Goal: Task Accomplishment & Management: Manage account settings

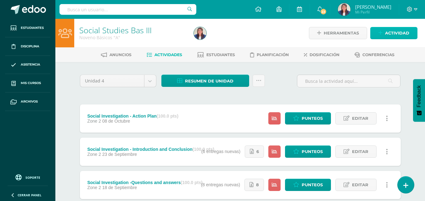
click at [398, 32] on span "Actividad" at bounding box center [397, 33] width 24 height 12
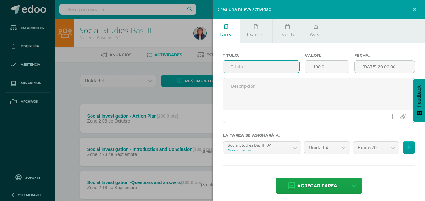
click at [264, 68] on input "text" at bounding box center [261, 67] width 76 height 12
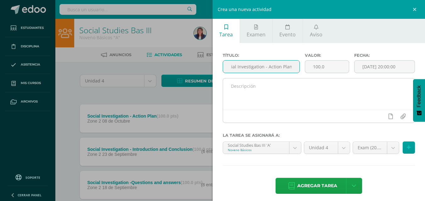
type input "Social Investigation - Action Plan"
click at [265, 94] on textarea at bounding box center [319, 94] width 192 height 31
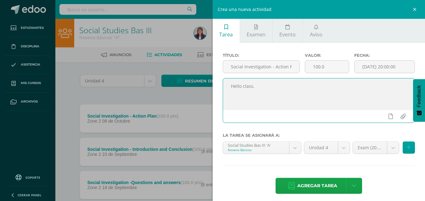
paste textarea "1 Peter 4:10 10 Each of you should use whatever gift you have received to serve…"
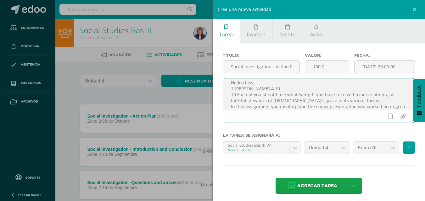
scroll to position [9, 0]
type textarea "Hello class, 1 Peter 4:10 10 Each of you should use whatever gift you have rece…"
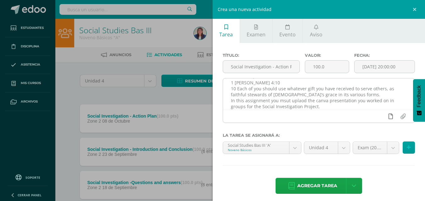
click at [388, 116] on icon at bounding box center [390, 117] width 4 height 6
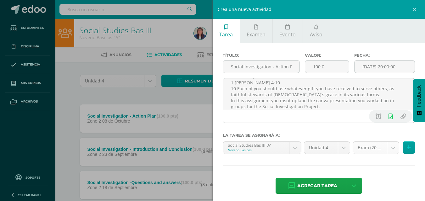
click at [362, 152] on body "Estudiantes Disciplina Asistencia Mis cursos Archivos Soporte Ayuda Reportar un…" at bounding box center [212, 170] width 425 height 341
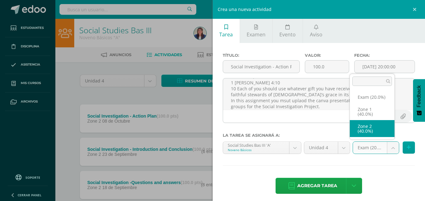
select select "31078"
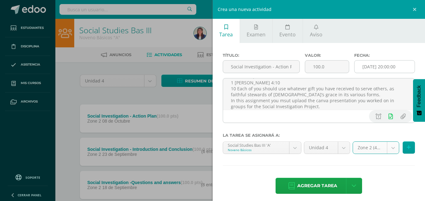
click at [381, 67] on input "[DATE] 20:00:00" at bounding box center [384, 67] width 60 height 12
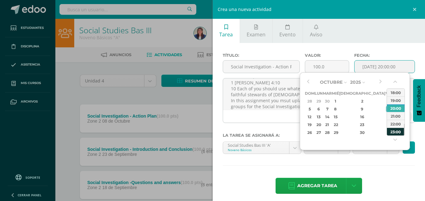
click at [392, 131] on div "23:00" at bounding box center [396, 132] width 18 height 8
type input "2025-10-10 23:00"
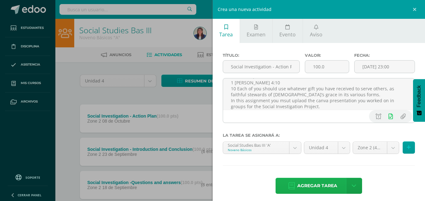
click at [306, 184] on span "Agregar tarea" at bounding box center [317, 186] width 40 height 15
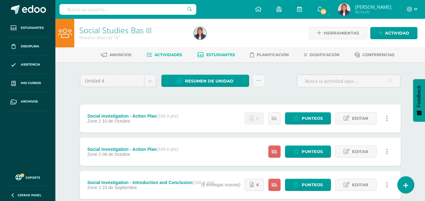
click at [229, 51] on link "Estudiantes" at bounding box center [216, 55] width 38 height 10
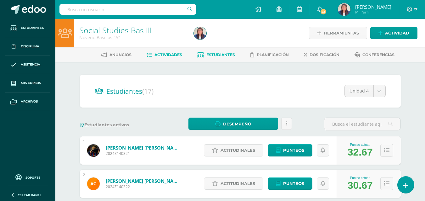
click at [163, 52] on link "Actividades" at bounding box center [164, 55] width 36 height 10
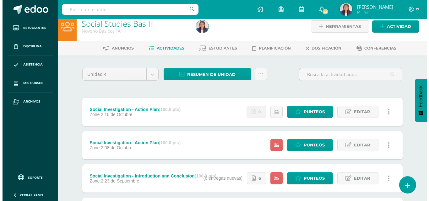
scroll to position [5, 0]
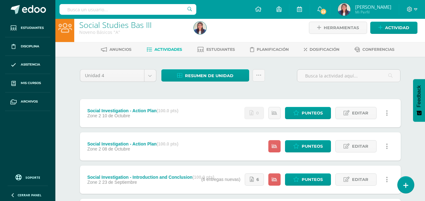
click at [382, 116] on link at bounding box center [387, 113] width 12 height 12
click at [154, 111] on div "Social Investigation - Action Plan (100.0 pts)" at bounding box center [132, 110] width 91 height 5
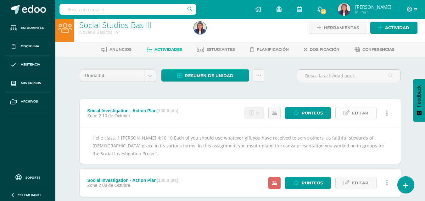
click at [357, 113] on span "Editar" at bounding box center [360, 113] width 16 height 12
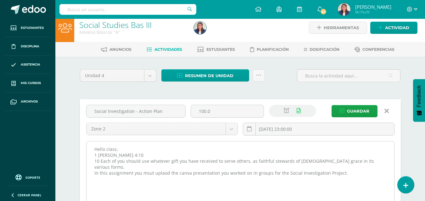
drag, startPoint x: 344, startPoint y: 169, endPoint x: 90, endPoint y: 147, distance: 254.7
click at [90, 147] on textarea "Hello class, 1 Peter 4:10 10 Each of you should use whatever gift you have rece…" at bounding box center [239, 176] width 307 height 69
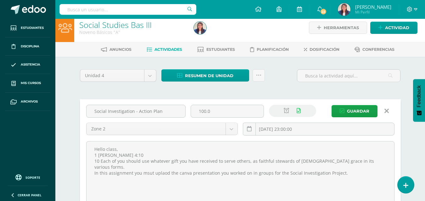
click at [386, 110] on icon at bounding box center [386, 111] width 4 height 7
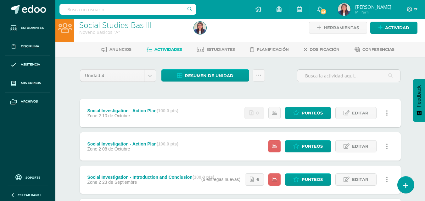
click at [385, 114] on link at bounding box center [387, 113] width 12 height 12
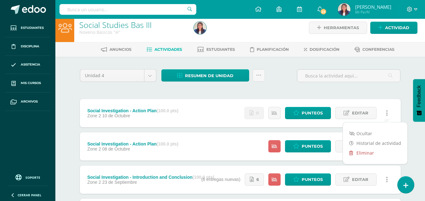
click at [372, 154] on link "Eliminar" at bounding box center [375, 153] width 64 height 10
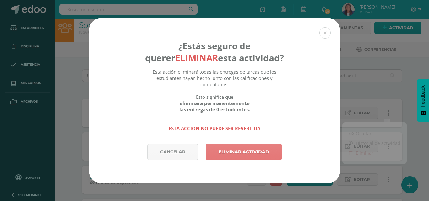
click at [245, 151] on link "Eliminar actividad" at bounding box center [244, 152] width 76 height 16
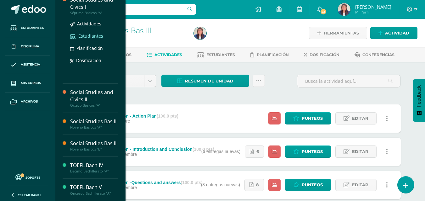
scroll to position [52, 0]
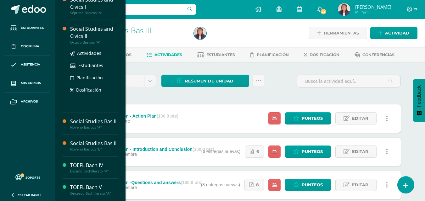
click at [96, 25] on div "Social Studies and Civics II" at bounding box center [94, 32] width 48 height 14
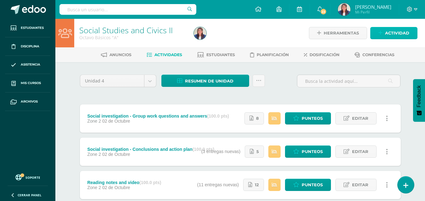
click at [396, 33] on span "Actividad" at bounding box center [397, 33] width 24 height 12
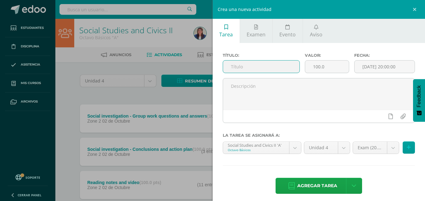
click at [253, 68] on input "text" at bounding box center [261, 67] width 76 height 12
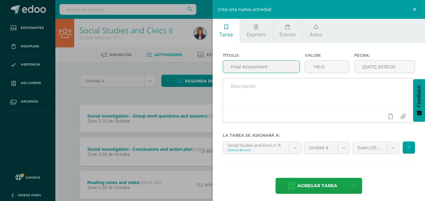
type input "Final Assessment"
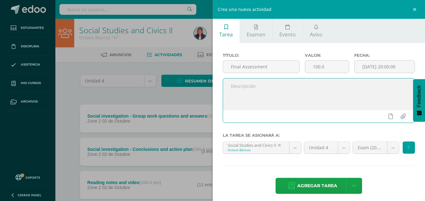
click at [339, 90] on textarea at bounding box center [319, 94] width 192 height 31
type textarea "Hello class, this is your final presentation which you worked on during unit 2."
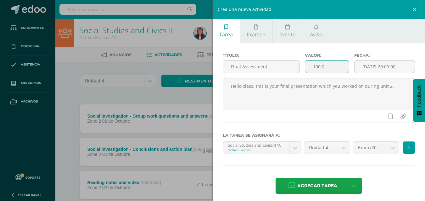
click at [326, 66] on input "100.0" at bounding box center [327, 67] width 44 height 12
type input "1"
type input "20"
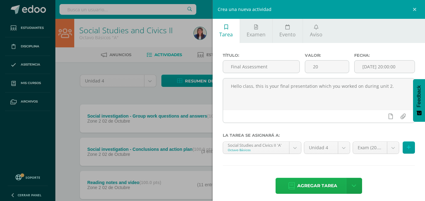
click at [313, 188] on span "Agregar tarea" at bounding box center [317, 186] width 40 height 15
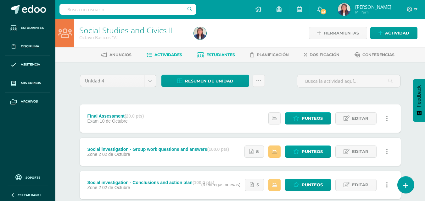
click at [223, 54] on span "Estudiantes" at bounding box center [220, 54] width 29 height 5
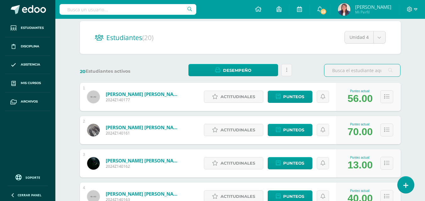
scroll to position [78, 0]
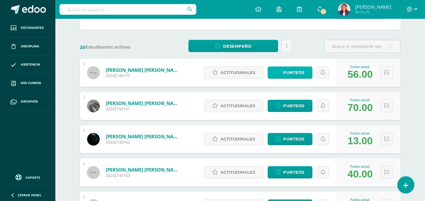
click at [284, 73] on span "Punteos" at bounding box center [293, 73] width 21 height 12
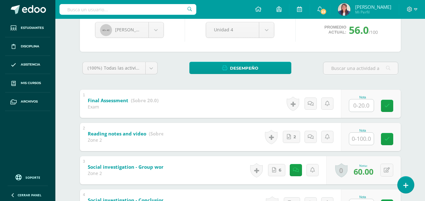
scroll to position [110, 0]
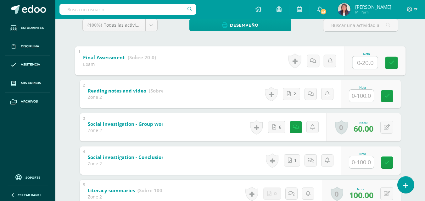
click at [364, 64] on input "text" at bounding box center [364, 62] width 25 height 13
type input "20"
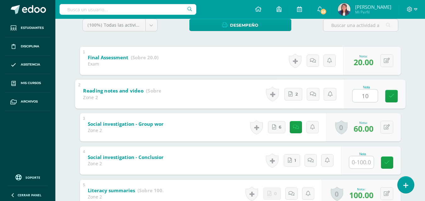
type input "100"
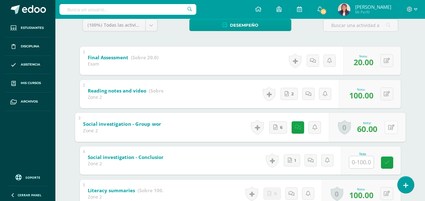
click at [385, 128] on button at bounding box center [390, 127] width 13 height 13
type input "100"
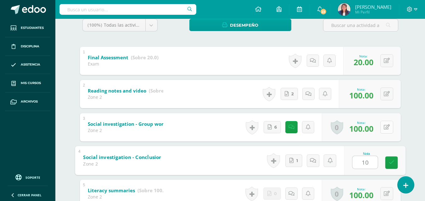
type input "100"
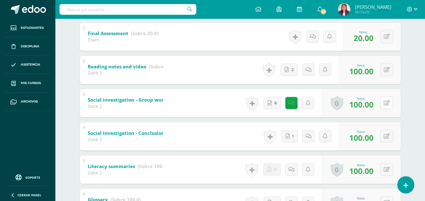
scroll to position [0, 0]
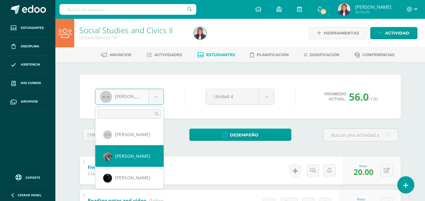
select select "180"
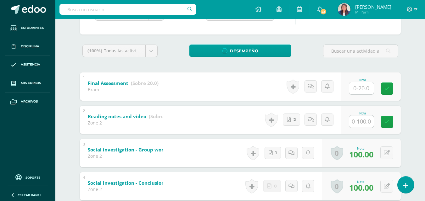
scroll to position [85, 0]
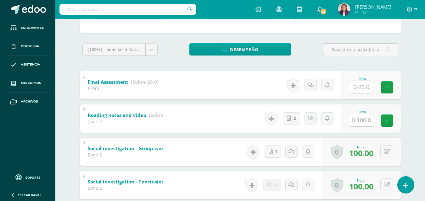
click at [362, 81] on input "text" at bounding box center [361, 87] width 25 height 12
type input "20"
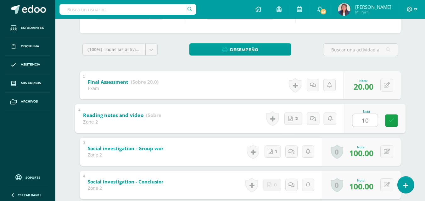
type input "100"
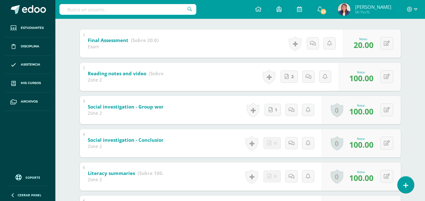
scroll to position [0, 0]
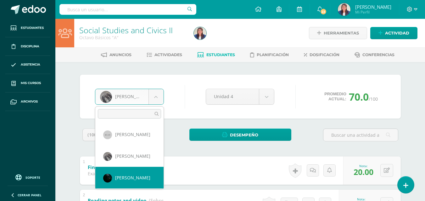
select select "181"
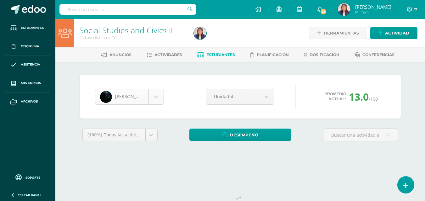
click at [157, 96] on body "Estudiantes Disciplina Asistencia Mis cursos Archivos Soporte Ayuda Reportar un…" at bounding box center [212, 84] width 425 height 169
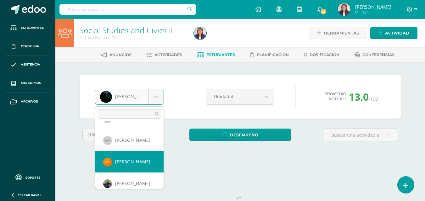
scroll to position [80, 0]
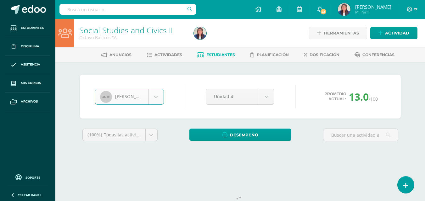
select select "183"
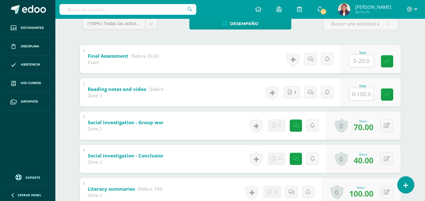
scroll to position [107, 0]
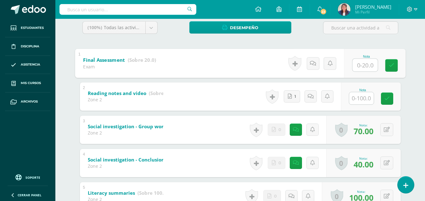
click at [365, 64] on input "text" at bounding box center [364, 65] width 25 height 13
type input "18"
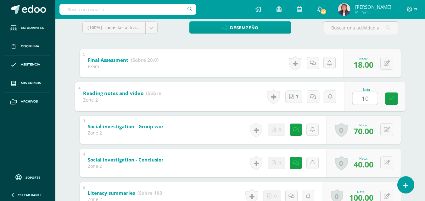
type input "100"
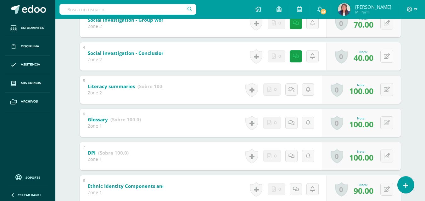
scroll to position [0, 0]
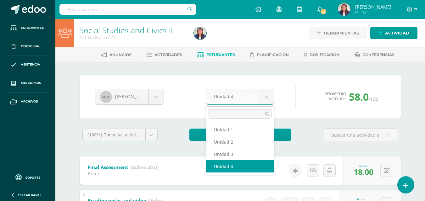
drag, startPoint x: 217, startPoint y: 99, endPoint x: 178, endPoint y: 91, distance: 39.9
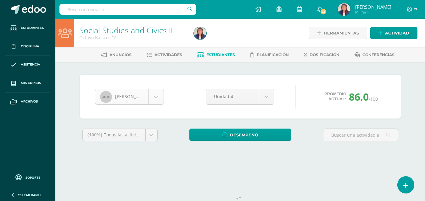
click at [155, 96] on body "Estudiantes Disciplina Asistencia Mis cursos Archivos Soporte Ayuda Reportar un…" at bounding box center [212, 84] width 425 height 169
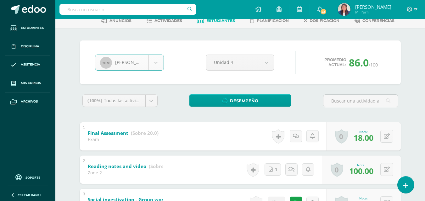
scroll to position [37, 0]
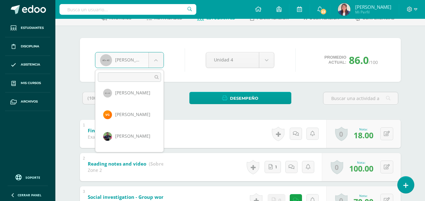
scroll to position [103, 0]
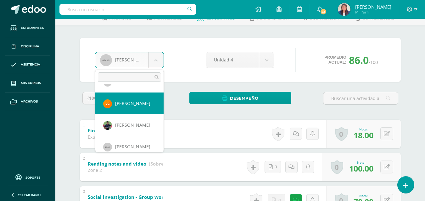
select select "367"
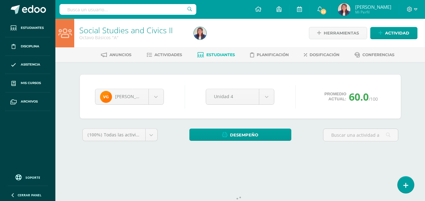
click at [135, 107] on div "Valentina Gavarrete Derek Aleu Victoria Briones Ángel Castañeda Juan Escobar Da…" at bounding box center [239, 97] width 295 height 24
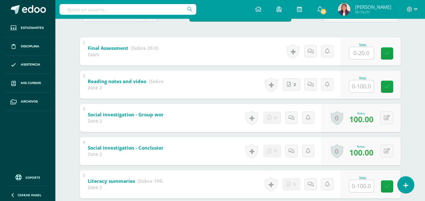
scroll to position [118, 0]
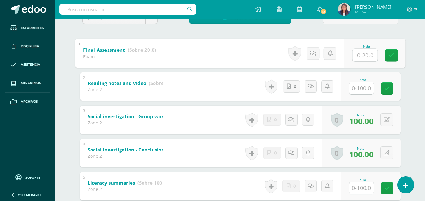
click at [361, 58] on input "text" at bounding box center [364, 55] width 25 height 13
type input "20"
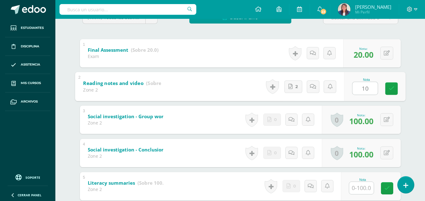
type input "100"
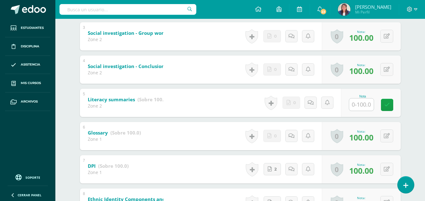
scroll to position [201, 0]
drag, startPoint x: 361, startPoint y: 58, endPoint x: 365, endPoint y: 101, distance: 43.5
click at [365, 101] on input "text" at bounding box center [361, 104] width 25 height 12
type input "100"
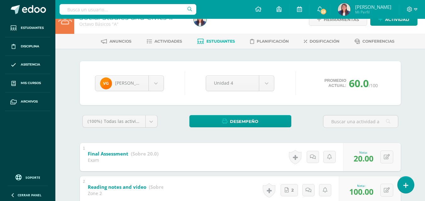
scroll to position [0, 0]
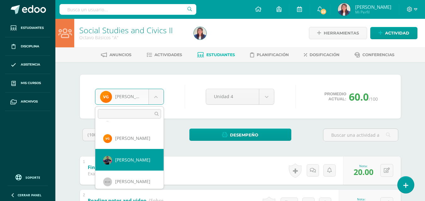
scroll to position [102, 0]
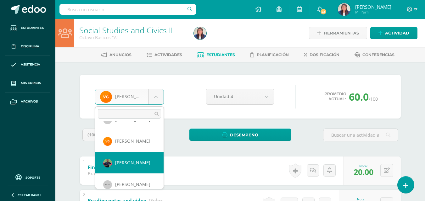
select select "337"
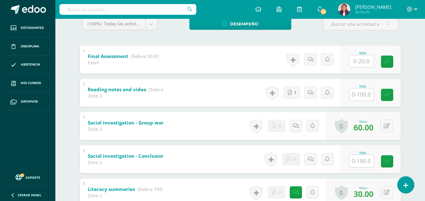
scroll to position [111, 0]
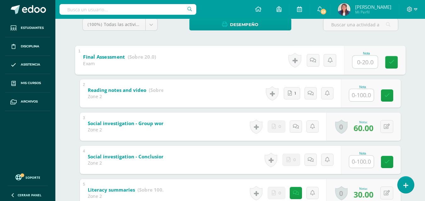
click at [362, 63] on input "text" at bounding box center [364, 62] width 25 height 13
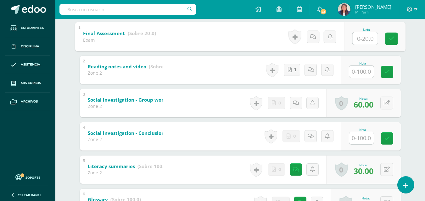
scroll to position [136, 0]
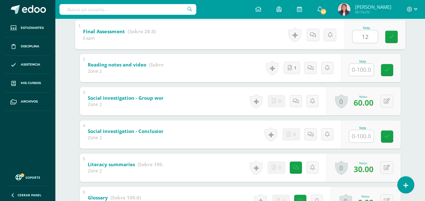
type input "12"
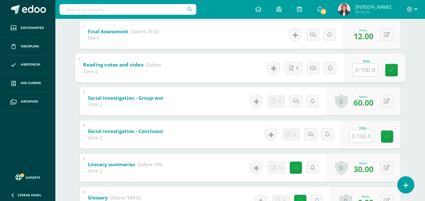
click at [364, 70] on input "text" at bounding box center [364, 69] width 25 height 13
type input "70"
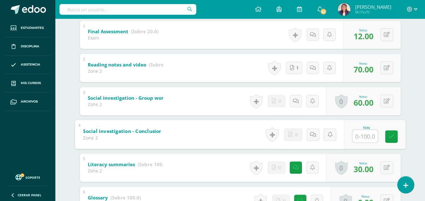
click at [364, 139] on input "text" at bounding box center [364, 136] width 25 height 13
type input "50"
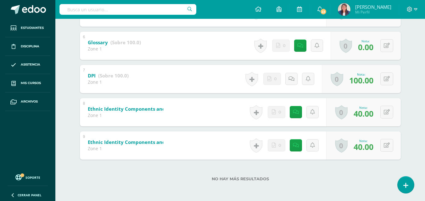
scroll to position [292, 0]
click at [388, 48] on icon at bounding box center [391, 45] width 6 height 5
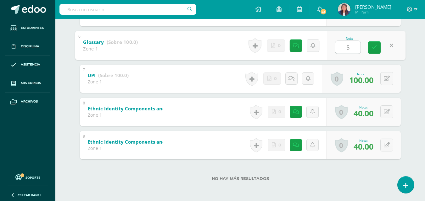
type input "50"
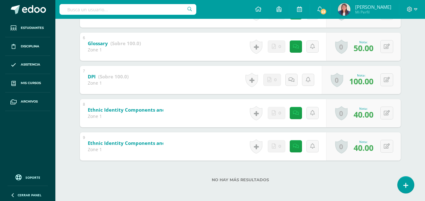
scroll to position [292, 0]
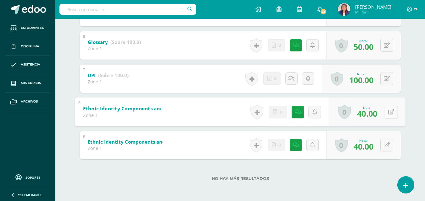
click at [388, 112] on icon at bounding box center [391, 111] width 6 height 5
type input "60"
click at [384, 147] on div "0 [GEOGRAPHIC_DATA] Logros obtenidos Aún no hay logros agregados Nota: 40.00" at bounding box center [363, 145] width 74 height 28
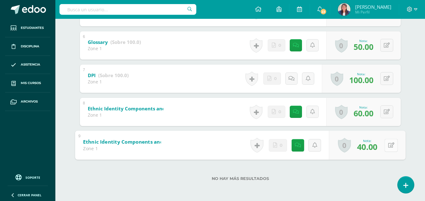
click at [384, 139] on button at bounding box center [390, 145] width 13 height 13
type input "60"
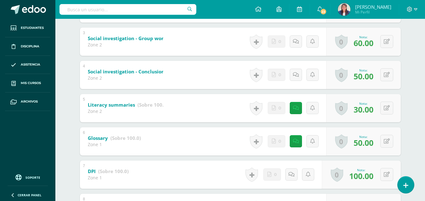
scroll to position [192, 0]
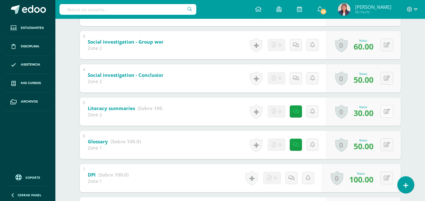
click at [386, 113] on button at bounding box center [386, 111] width 13 height 13
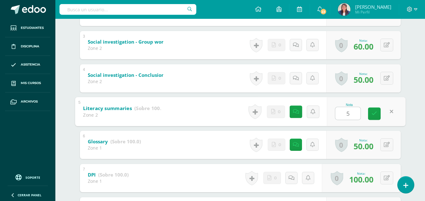
type input "50"
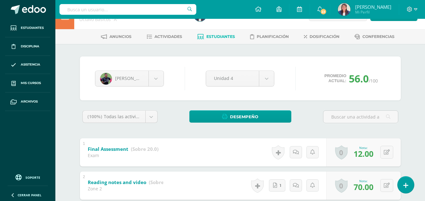
scroll to position [0, 0]
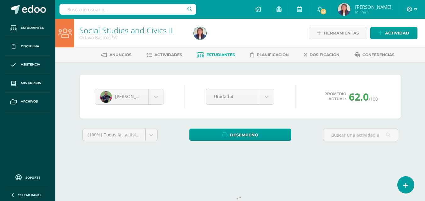
click at [153, 97] on body "Estudiantes Disciplina Asistencia Mis cursos Archivos Soporte Ayuda Reportar un…" at bounding box center [212, 84] width 425 height 169
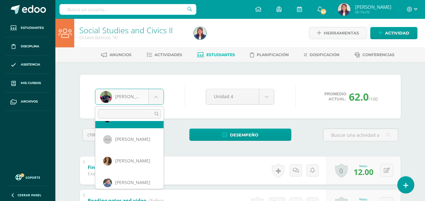
scroll to position [128, 0]
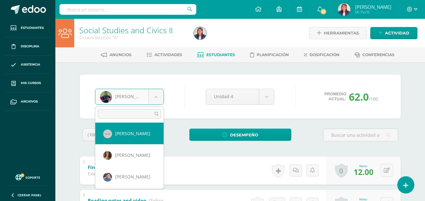
scroll to position [154, 0]
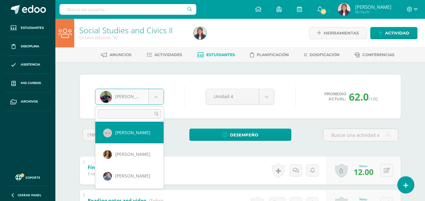
select select "187"
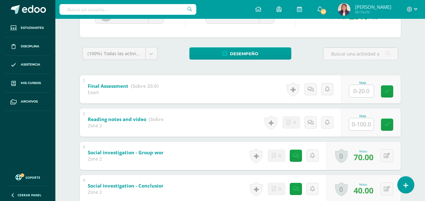
scroll to position [81, 0]
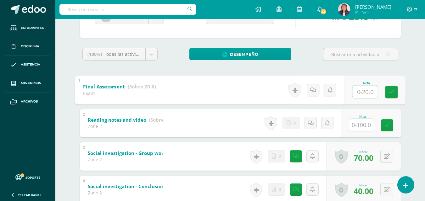
click at [364, 91] on input "text" at bounding box center [364, 91] width 25 height 13
type input "14"
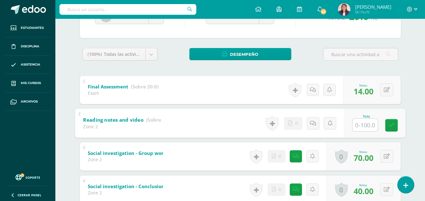
type input "0"
click at [316, 123] on icon at bounding box center [319, 123] width 6 height 5
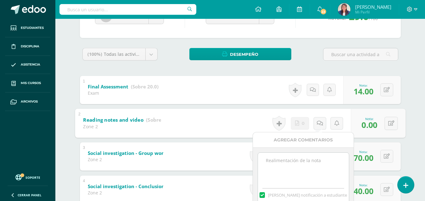
click at [282, 167] on textarea at bounding box center [303, 168] width 91 height 31
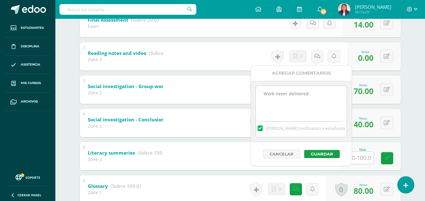
scroll to position [147, 0]
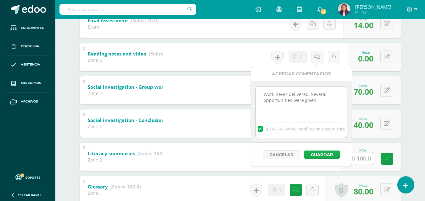
type textarea "Work never delivered. Several opportunities were given."
click at [330, 155] on button "Guardar" at bounding box center [322, 155] width 36 height 8
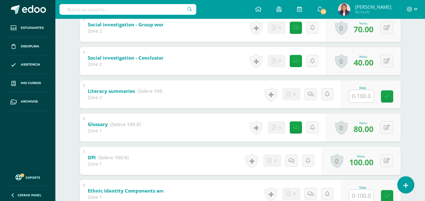
scroll to position [211, 0]
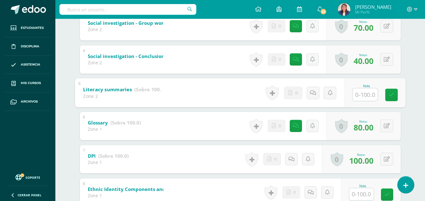
click at [361, 96] on input "text" at bounding box center [364, 94] width 25 height 13
type input "0"
click at [318, 93] on icon at bounding box center [319, 92] width 6 height 5
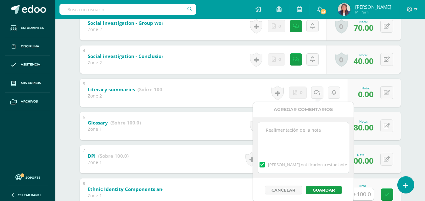
click at [288, 137] on textarea at bounding box center [303, 138] width 91 height 31
type textarea "No summaries delivered."
click at [318, 190] on button "Guardar" at bounding box center [324, 190] width 36 height 8
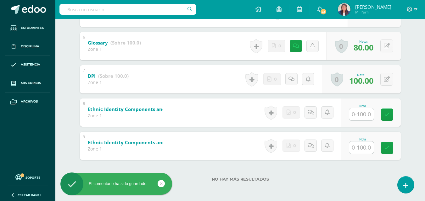
scroll to position [292, 0]
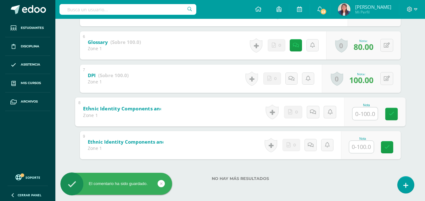
click at [366, 113] on input "text" at bounding box center [364, 113] width 25 height 13
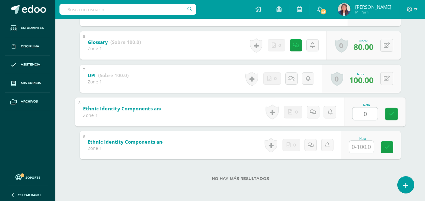
type input "0"
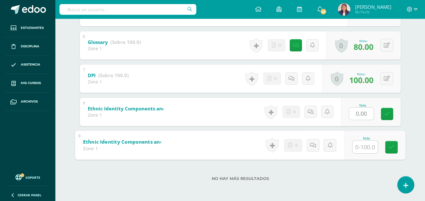
type input "0"
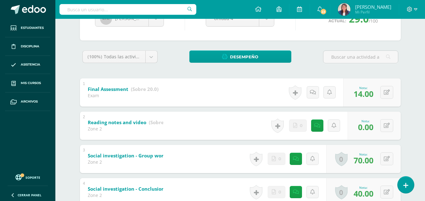
scroll to position [0, 0]
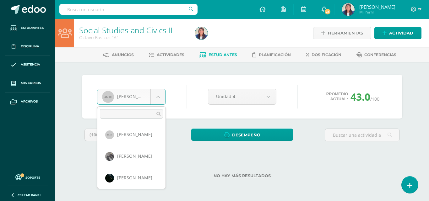
click at [157, 98] on body "Estudiantes Disciplina Asistencia Mis cursos Archivos Soporte Ayuda Reportar un…" at bounding box center [214, 99] width 429 height 199
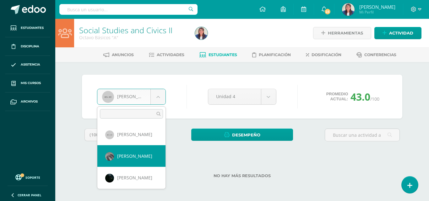
select select "180"
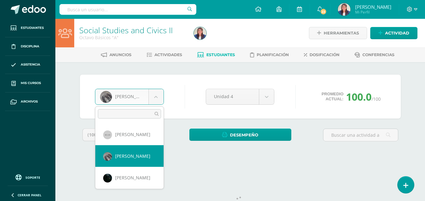
click at [130, 97] on body "Estudiantes Disciplina Asistencia Mis cursos Archivos Soporte Ayuda Reportar un…" at bounding box center [212, 84] width 425 height 169
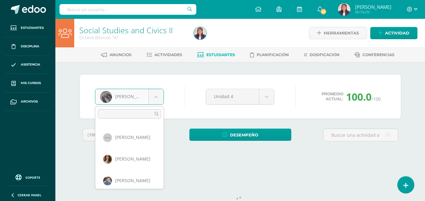
scroll to position [148, 0]
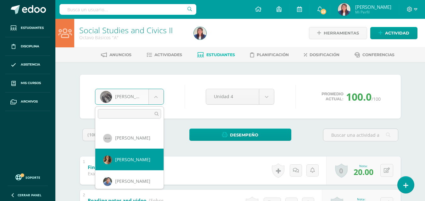
select select "188"
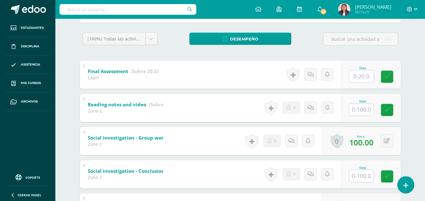
scroll to position [106, 0]
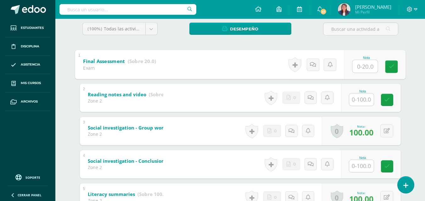
click at [365, 67] on input "text" at bounding box center [364, 66] width 25 height 13
type input "20"
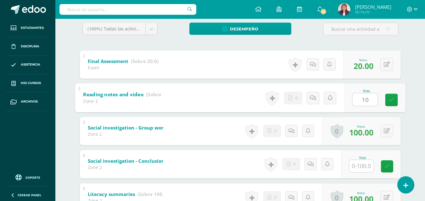
type input "100"
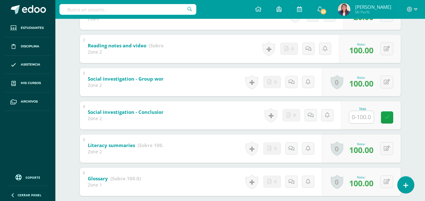
scroll to position [173, 0]
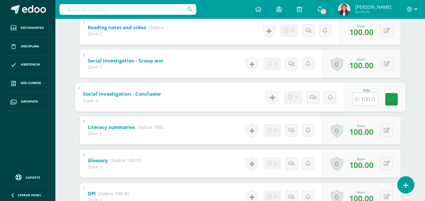
click at [362, 97] on input "text" at bounding box center [364, 99] width 25 height 13
type input "100"
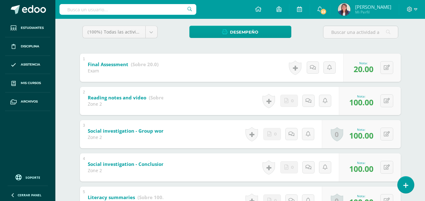
scroll to position [0, 0]
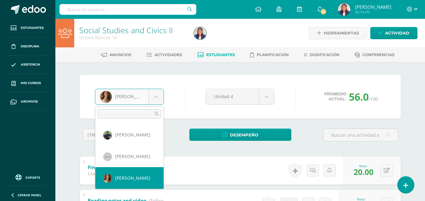
scroll to position [111, 0]
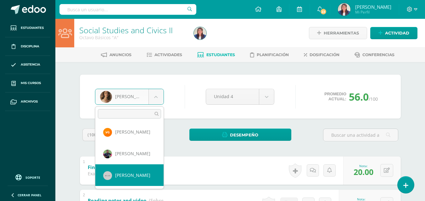
select select "187"
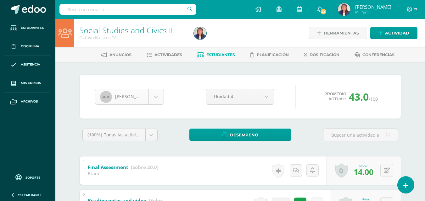
scroll to position [108, 0]
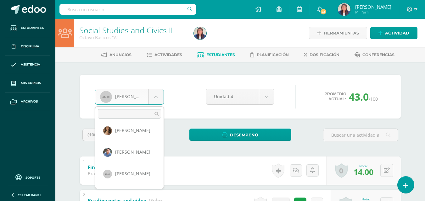
scroll to position [174, 0]
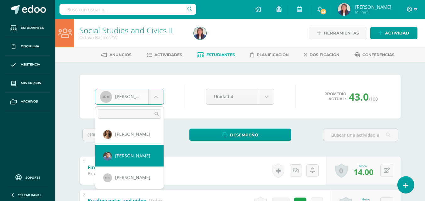
select select "189"
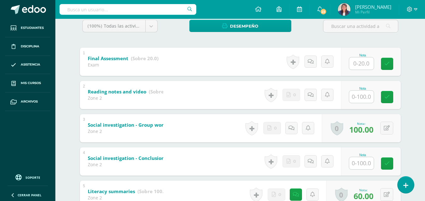
scroll to position [101, 0]
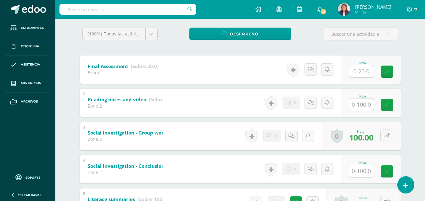
click at [366, 72] on input "text" at bounding box center [361, 71] width 25 height 12
type input "20"
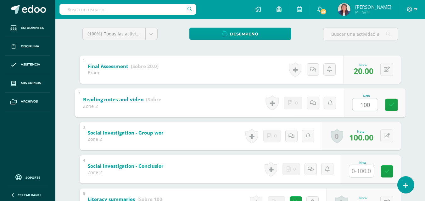
type input "100}"
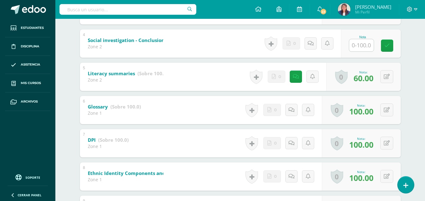
scroll to position [229, 0]
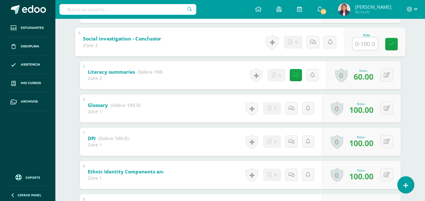
click at [361, 42] on input "text" at bounding box center [364, 43] width 25 height 13
type input "100"
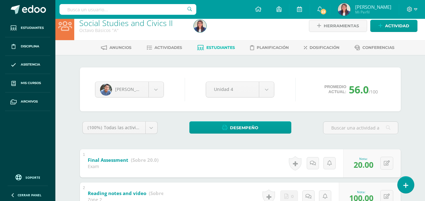
scroll to position [0, 0]
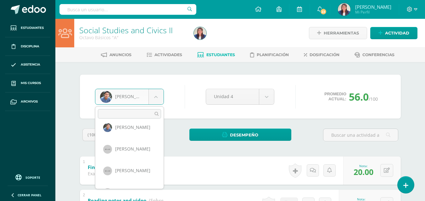
scroll to position [207, 0]
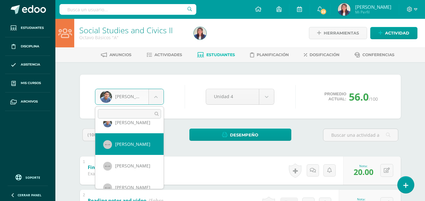
select select "190"
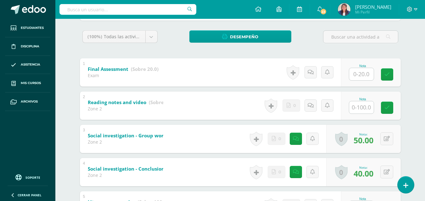
scroll to position [100, 0]
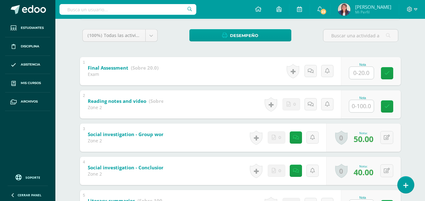
click at [366, 75] on input "text" at bounding box center [361, 73] width 25 height 12
type input "10"
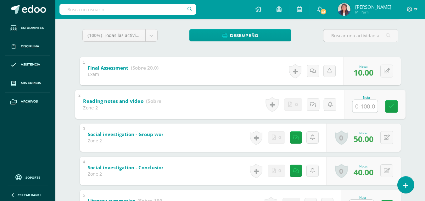
type input "0"
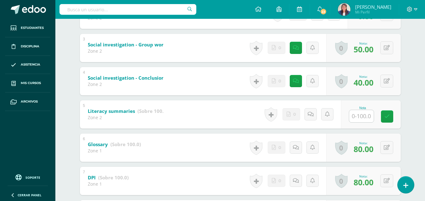
scroll to position [212, 0]
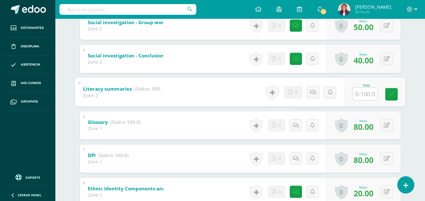
click at [366, 94] on input "text" at bounding box center [364, 94] width 25 height 13
type input "0"
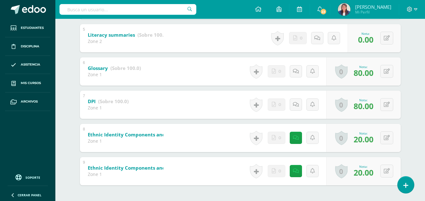
scroll to position [292, 0]
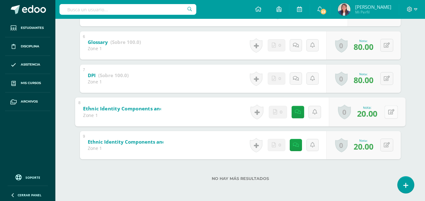
click at [387, 112] on button at bounding box center [390, 112] width 13 height 13
type input "90"
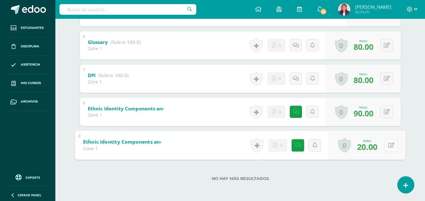
click at [386, 146] on button at bounding box center [390, 145] width 13 height 13
type input "90"
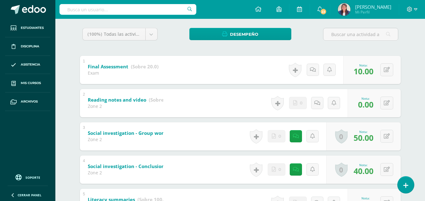
scroll to position [98, 0]
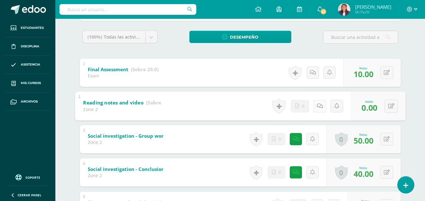
click at [318, 107] on icon at bounding box center [319, 105] width 6 height 5
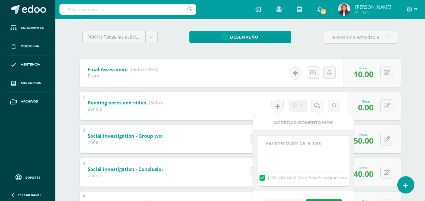
click at [269, 149] on textarea at bounding box center [303, 151] width 91 height 31
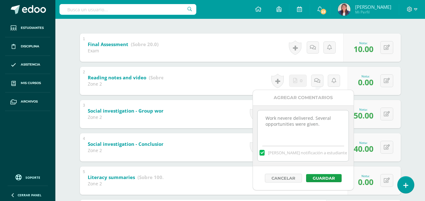
scroll to position [128, 0]
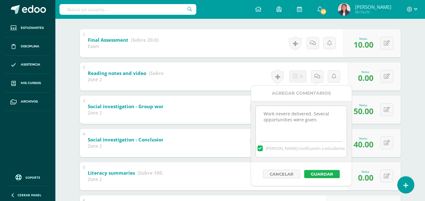
click at [326, 176] on button "Guardar" at bounding box center [322, 174] width 36 height 8
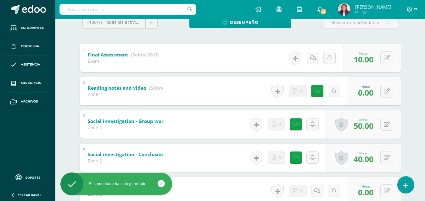
scroll to position [115, 0]
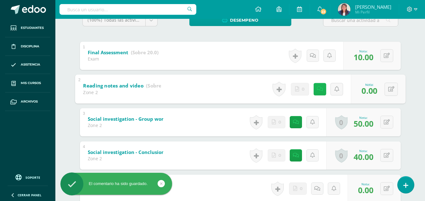
click at [318, 88] on icon at bounding box center [319, 88] width 6 height 5
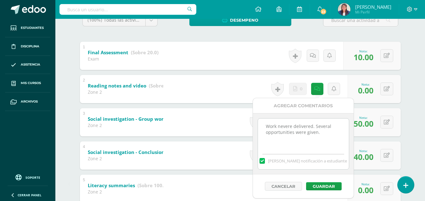
drag, startPoint x: 324, startPoint y: 135, endPoint x: 256, endPoint y: 118, distance: 71.0
click at [256, 118] on div "Work nevere delivered. Several opportunities were given. Mandar notificación a …" at bounding box center [303, 143] width 101 height 61
click at [292, 125] on textarea "Work nevere delivered. Several opportunities were given." at bounding box center [303, 134] width 91 height 31
drag, startPoint x: 321, startPoint y: 134, endPoint x: 246, endPoint y: 119, distance: 76.1
click at [246, 119] on body "El comentario ha sido guardado. Estudiantes Disciplina Asistencia Mis cursos Ar…" at bounding box center [212, 131] width 425 height 493
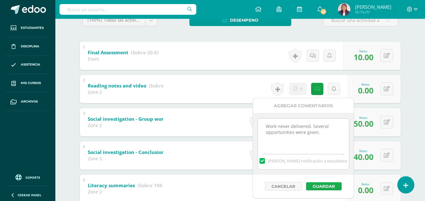
type textarea "Work never delivered. Several opportunities were given."
click at [322, 184] on button "Guardar" at bounding box center [324, 187] width 36 height 8
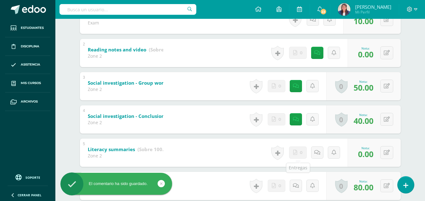
scroll to position [223, 0]
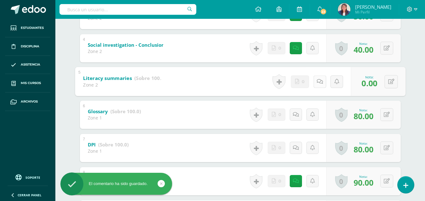
click at [322, 81] on link at bounding box center [319, 81] width 13 height 13
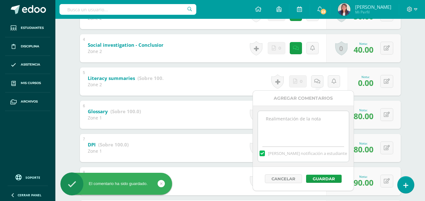
click at [309, 124] on textarea at bounding box center [303, 126] width 91 height 31
paste textarea "Work never delivered. Several opportunities were given."
type textarea "Work never delivered. Several opportunities were given."
click at [326, 178] on button "Guardar" at bounding box center [324, 179] width 36 height 8
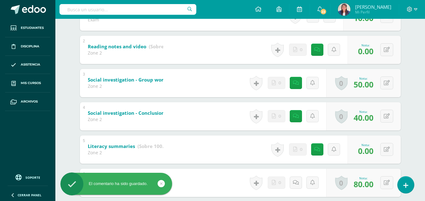
scroll to position [0, 0]
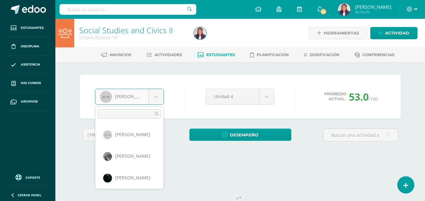
click at [157, 95] on body "Estudiantes Disciplina Asistencia Mis cursos Archivos Soporte Ayuda Reportar un…" at bounding box center [212, 84] width 425 height 169
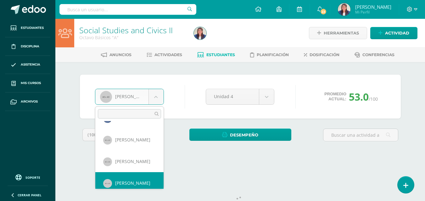
scroll to position [217, 0]
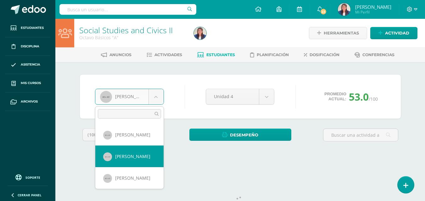
select select "191"
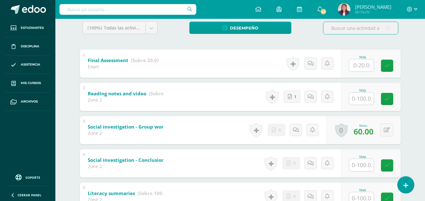
scroll to position [107, 0]
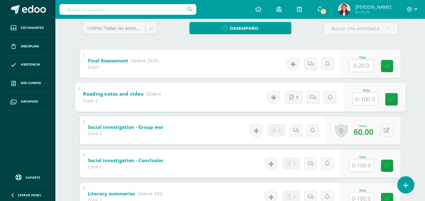
click at [366, 101] on input "text" at bounding box center [364, 99] width 25 height 13
type input "90"
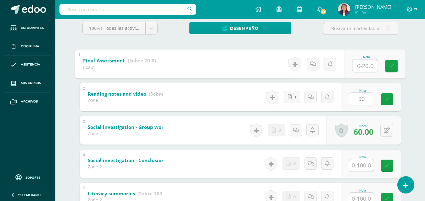
click at [360, 67] on input "text" at bounding box center [364, 65] width 25 height 13
type input "15"
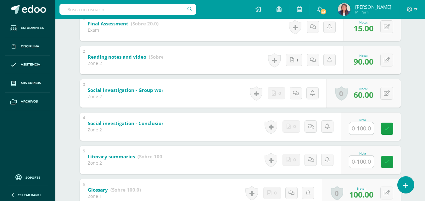
scroll to position [172, 0]
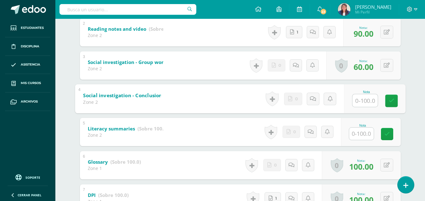
click at [366, 99] on input "text" at bounding box center [364, 100] width 25 height 13
type input "70"
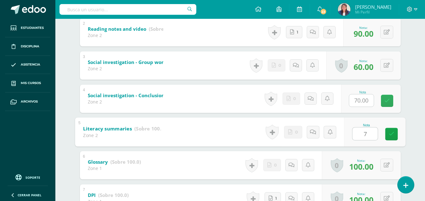
type input "70"
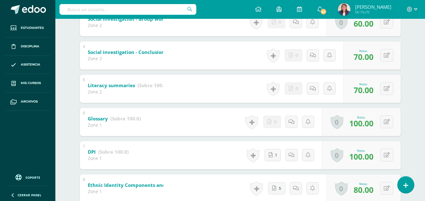
scroll to position [0, 0]
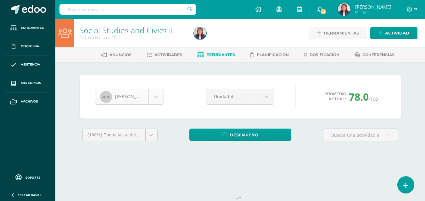
click at [158, 96] on body "Estudiantes Disciplina Asistencia Mis cursos Archivos Soporte Ayuda Reportar un…" at bounding box center [212, 84] width 425 height 169
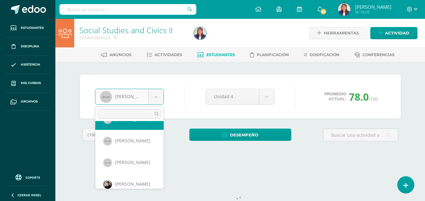
scroll to position [233, 0]
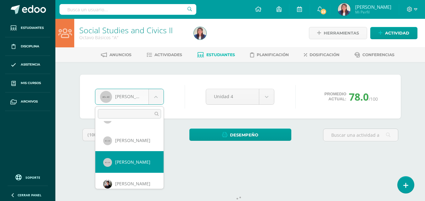
select select "192"
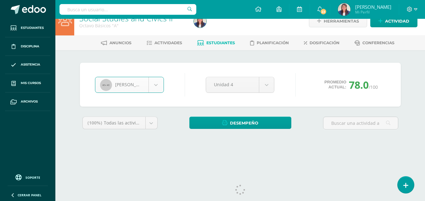
scroll to position [24, 0]
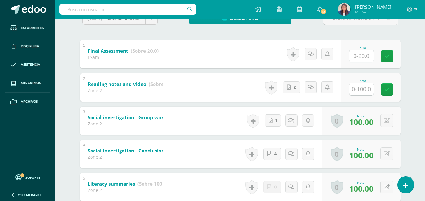
scroll to position [116, 0]
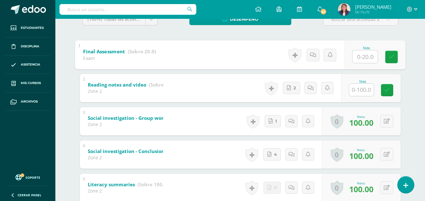
click at [362, 55] on input "text" at bounding box center [364, 56] width 25 height 13
type input "20"
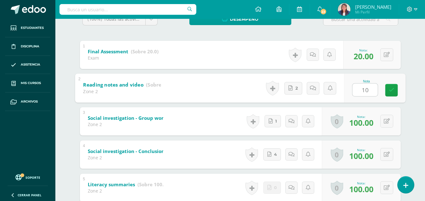
type input "100"
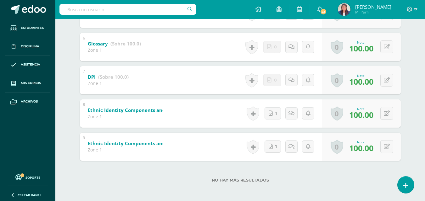
scroll to position [0, 0]
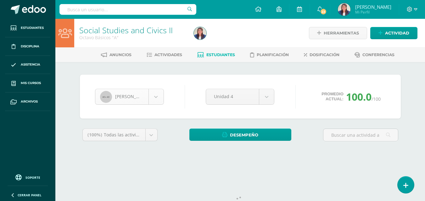
click at [154, 100] on body "Estudiantes Disciplina Asistencia Mis cursos Archivos Soporte Ayuda Reportar un…" at bounding box center [212, 84] width 425 height 169
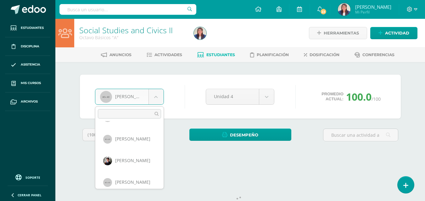
scroll to position [255, 0]
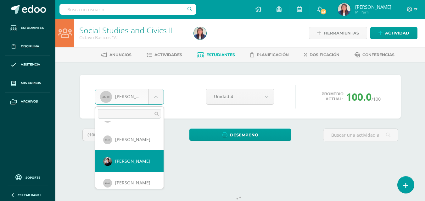
select select "193"
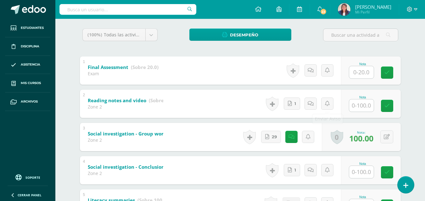
scroll to position [100, 0]
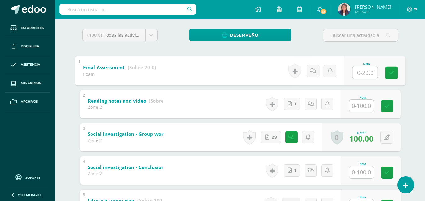
click at [362, 74] on input "text" at bounding box center [364, 72] width 25 height 13
type input "18"
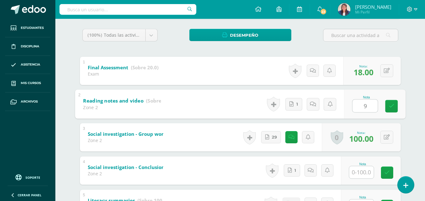
type input "90"
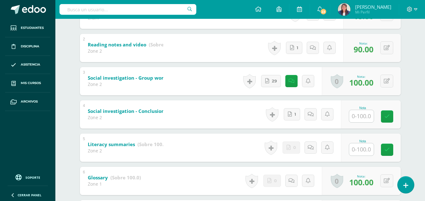
scroll to position [162, 0]
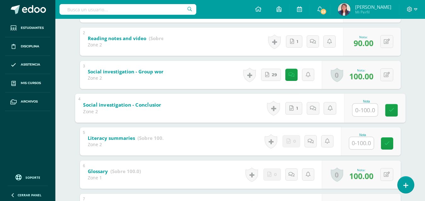
click at [366, 109] on input "text" at bounding box center [364, 110] width 25 height 13
type input "100"
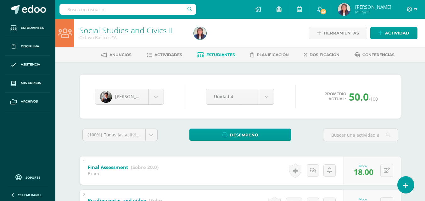
scroll to position [292, 0]
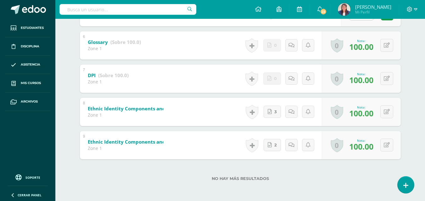
click at [215, 42] on div "6 Glossary (Sobre 100.0) Zone 1 Nota 100.00 0 [GEOGRAPHIC_DATA] Logros obtenidos" at bounding box center [240, 45] width 321 height 28
click at [215, 42] on div "6 Glossary (Sobre 100.0) Zone 1 Nota 100.00 0 Logros Logros obtenidos" at bounding box center [240, 45] width 321 height 28
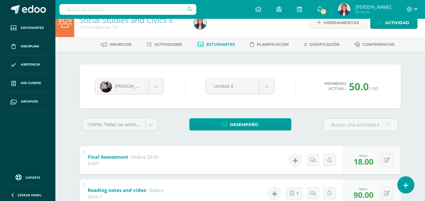
scroll to position [0, 0]
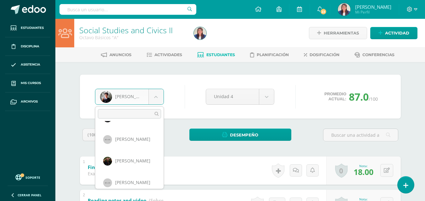
scroll to position [298, 0]
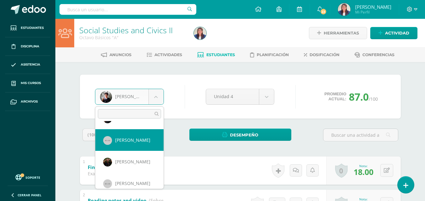
select select "194"
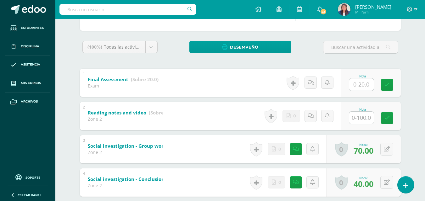
scroll to position [88, 0]
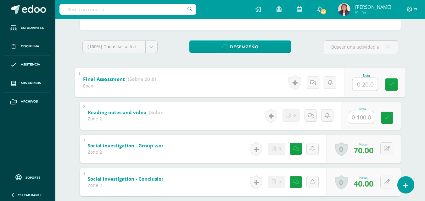
click at [361, 85] on input "text" at bounding box center [364, 84] width 25 height 13
type input "20"
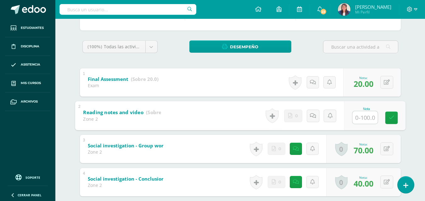
type input "0"
click at [315, 117] on link at bounding box center [319, 116] width 13 height 13
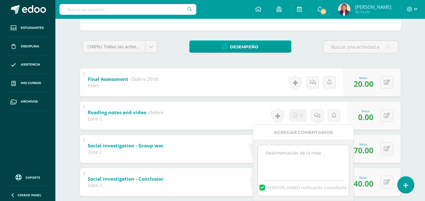
click at [304, 157] on textarea at bounding box center [303, 161] width 91 height 31
paste textarea "Work never delivered. Several opportunities were given."
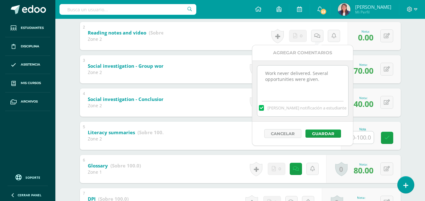
scroll to position [169, 0]
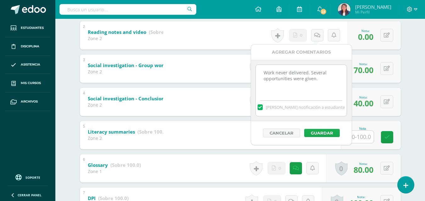
type textarea "Work never delivered. Several opportunities were given."
click at [327, 131] on button "Guardar" at bounding box center [322, 133] width 36 height 8
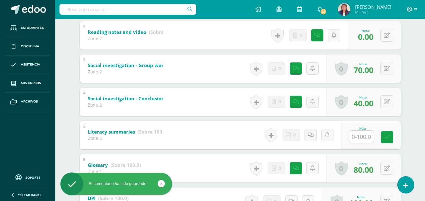
click at [367, 137] on input "text" at bounding box center [361, 137] width 25 height 12
type input "0"
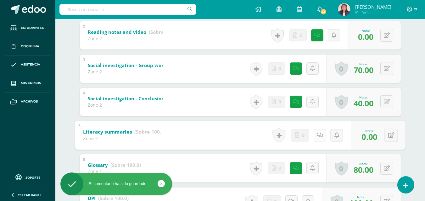
click at [317, 136] on icon at bounding box center [319, 135] width 6 height 5
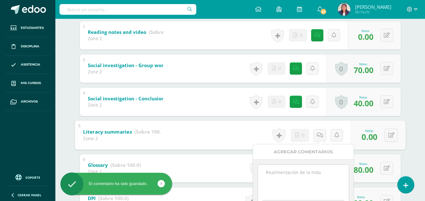
click at [308, 171] on textarea at bounding box center [303, 180] width 91 height 31
paste textarea "Work never delivered. Several opportunities were given."
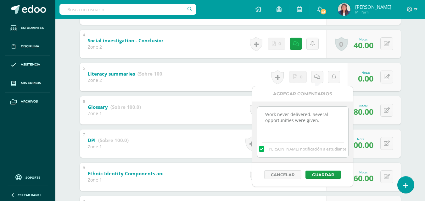
scroll to position [232, 0]
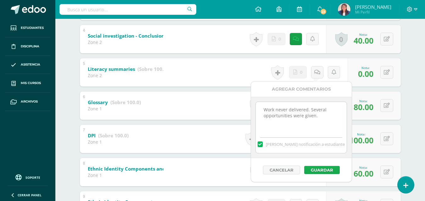
type textarea "Work never delivered. Several opportunities were given."
click at [318, 170] on button "Guardar" at bounding box center [322, 170] width 36 height 8
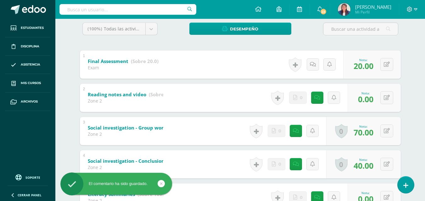
scroll to position [0, 0]
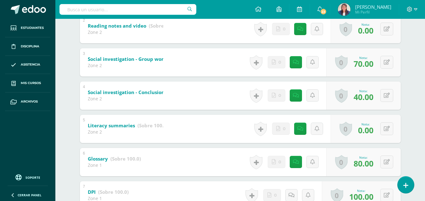
scroll to position [173, 0]
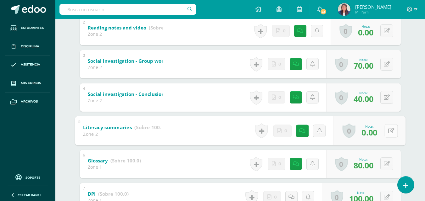
click at [387, 131] on button at bounding box center [390, 130] width 13 height 13
type input "40"
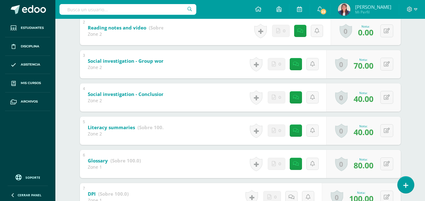
scroll to position [0, 0]
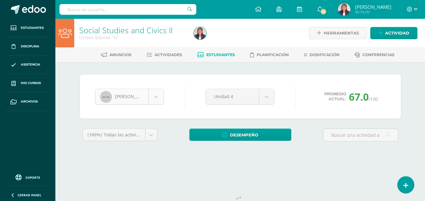
click at [156, 97] on body "Estudiantes Disciplina Asistencia Mis cursos Archivos Soporte Ayuda Reportar un…" at bounding box center [212, 84] width 425 height 169
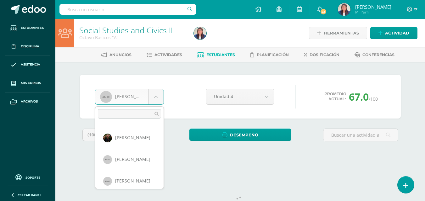
scroll to position [316, 0]
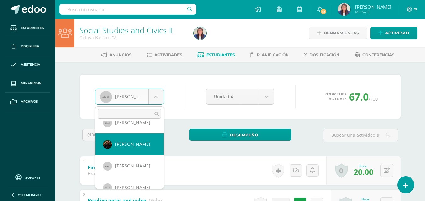
select select "195"
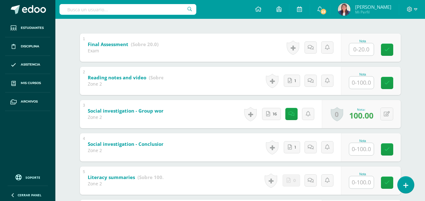
scroll to position [124, 0]
click at [365, 49] on input "text" at bounding box center [364, 49] width 25 height 13
type input "13"
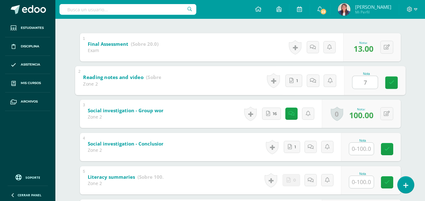
type input "70"
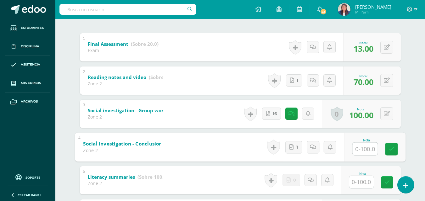
click at [364, 149] on input "text" at bounding box center [364, 149] width 25 height 13
type input "80"
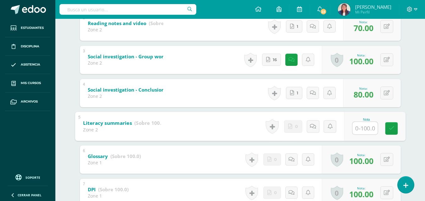
scroll to position [178, 0]
type input "100"
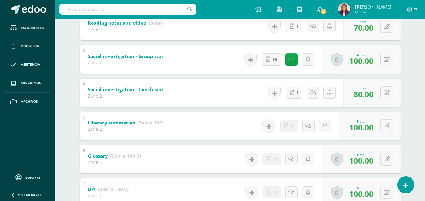
click at [367, 128] on span "100.00" at bounding box center [361, 127] width 24 height 11
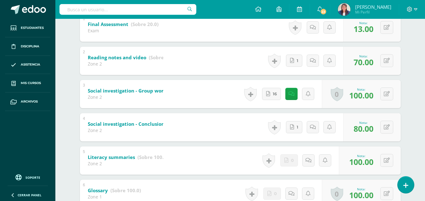
scroll to position [0, 0]
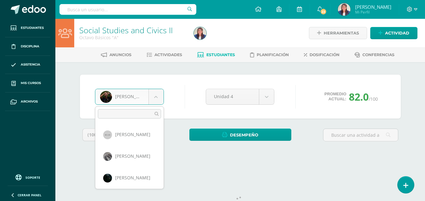
click at [124, 97] on body "Estudiantes Disciplina Asistencia Mis cursos Archivos Soporte Ayuda Reportar un…" at bounding box center [212, 84] width 425 height 169
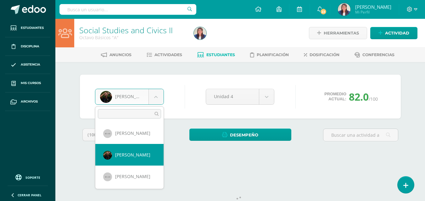
scroll to position [304, 0]
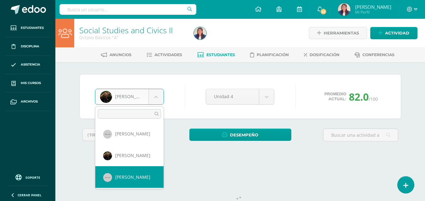
select select "197"
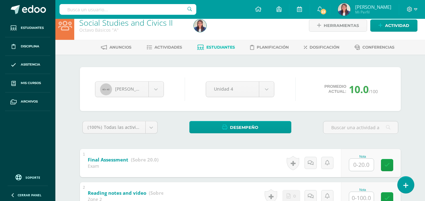
scroll to position [24, 0]
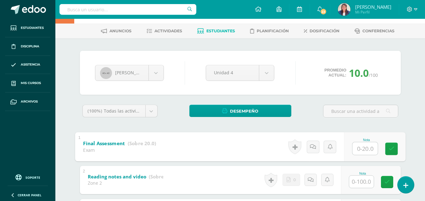
click at [362, 150] on input "text" at bounding box center [364, 148] width 25 height 13
type input "15"
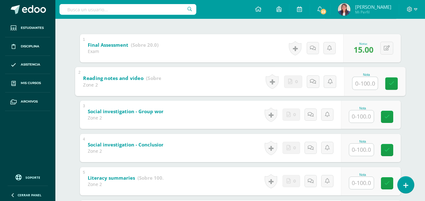
scroll to position [122, 0]
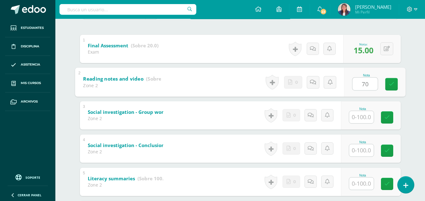
type input "70"
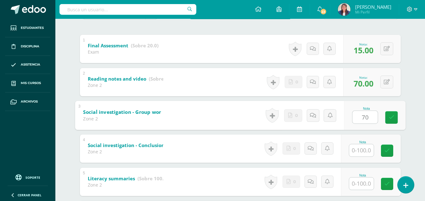
type input "70"
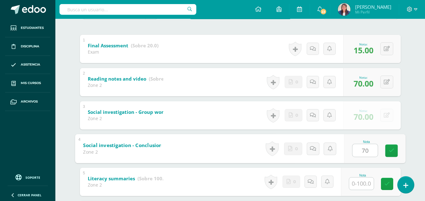
type input "70"
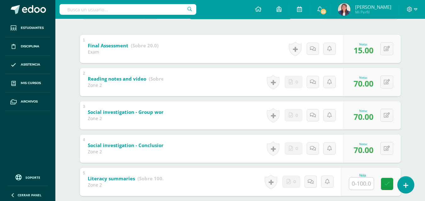
drag, startPoint x: 362, startPoint y: 150, endPoint x: 364, endPoint y: 182, distance: 32.7
click at [364, 182] on div "Nota" at bounding box center [371, 182] width 60 height 28
click at [364, 182] on input "text" at bounding box center [361, 184] width 25 height 12
type input "70"
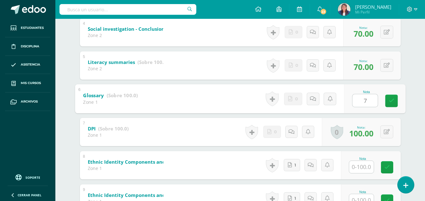
type input "70"
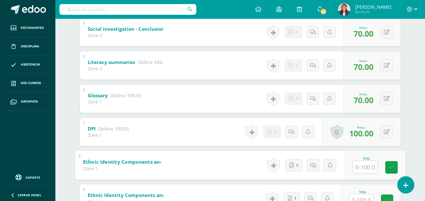
click at [361, 167] on input "text" at bounding box center [364, 167] width 25 height 13
type input "70"
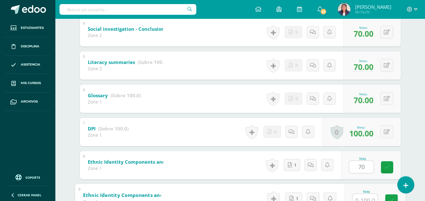
scroll to position [244, 0]
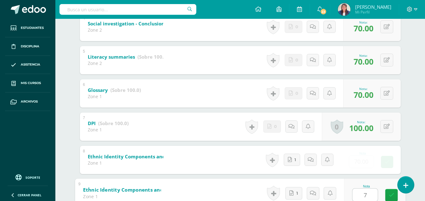
type input "70"
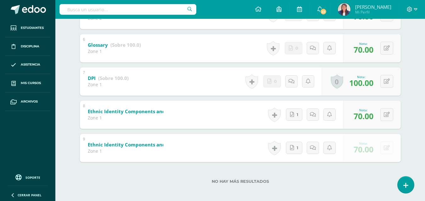
scroll to position [292, 0]
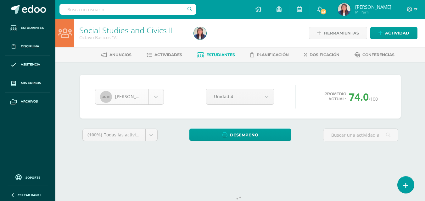
click at [151, 95] on body "Estudiantes Disciplina Asistencia Mis cursos Archivos Soporte Ayuda Reportar un…" at bounding box center [212, 84] width 425 height 169
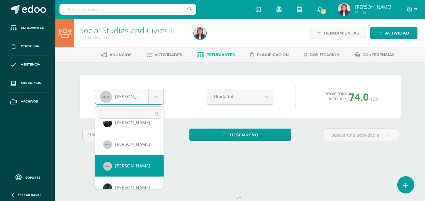
select select "198"
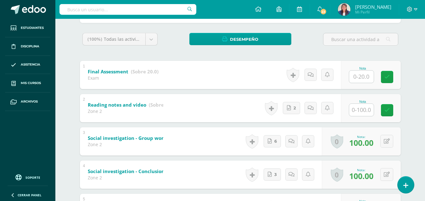
scroll to position [97, 0]
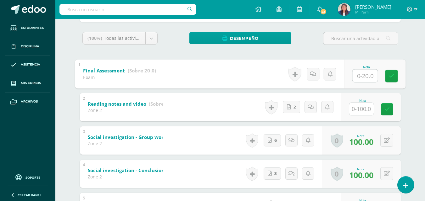
click at [366, 74] on input "text" at bounding box center [364, 75] width 25 height 13
type input "20"
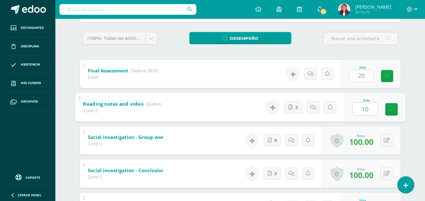
type input "100"
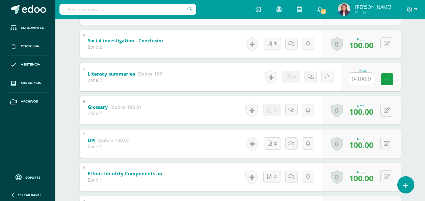
scroll to position [228, 0]
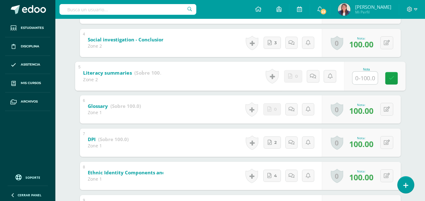
click at [364, 80] on input "text" at bounding box center [364, 78] width 25 height 13
type input "100"
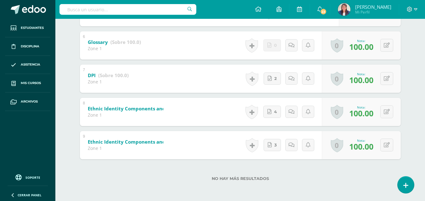
scroll to position [0, 0]
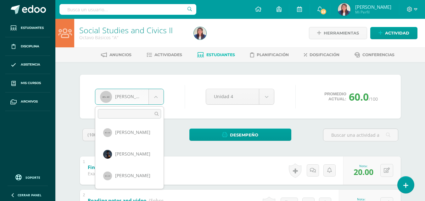
scroll to position [370, 0]
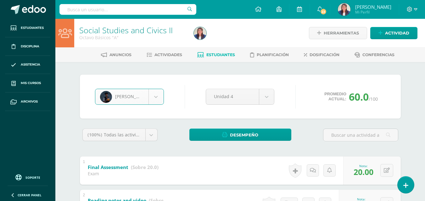
select select "199"
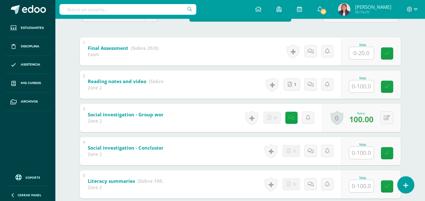
scroll to position [118, 0]
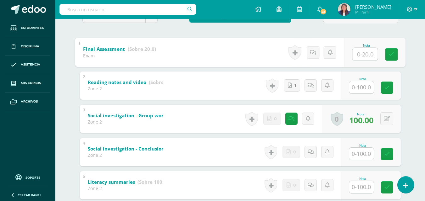
click at [359, 53] on input "text" at bounding box center [364, 54] width 25 height 13
type input "18"
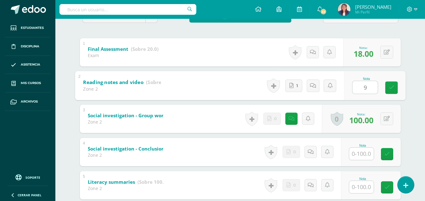
type input "90"
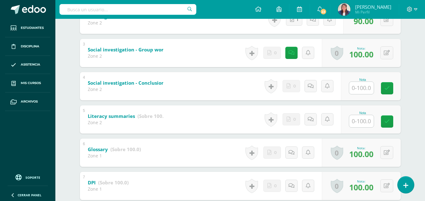
scroll to position [185, 0]
click at [364, 89] on input "text" at bounding box center [361, 87] width 25 height 12
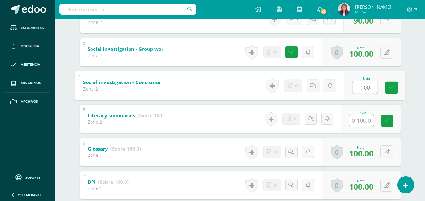
type input "100"
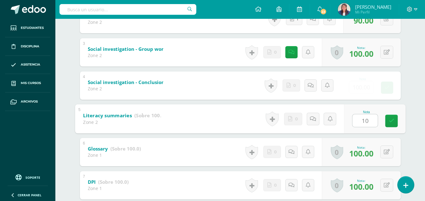
type input "100"
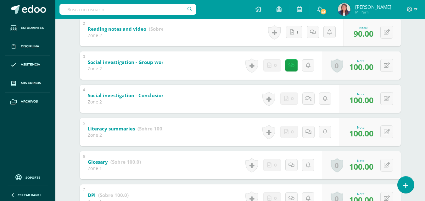
scroll to position [0, 0]
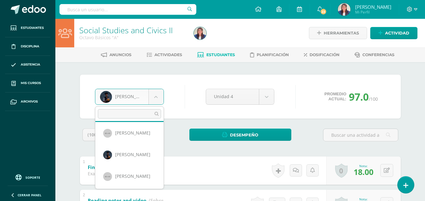
scroll to position [370, 0]
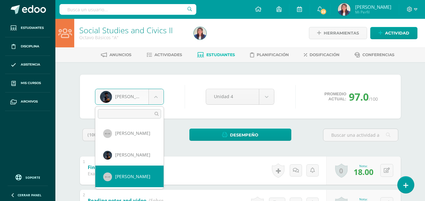
select select "202"
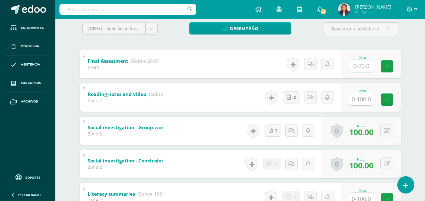
scroll to position [110, 0]
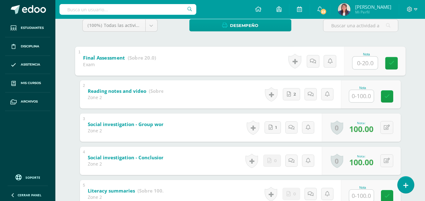
click at [366, 61] on input "text" at bounding box center [364, 63] width 25 height 13
type input "18"
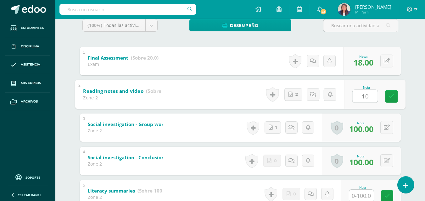
type input "100"
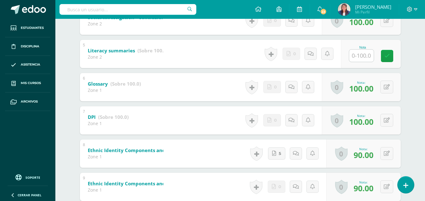
scroll to position [256, 0]
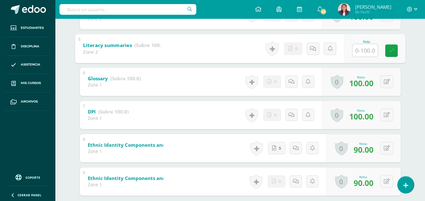
click at [361, 49] on input "text" at bounding box center [364, 50] width 25 height 13
type input "100"
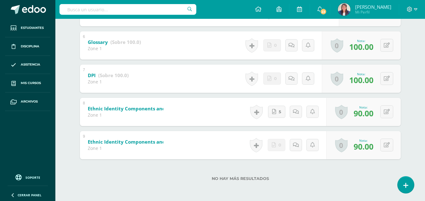
scroll to position [0, 0]
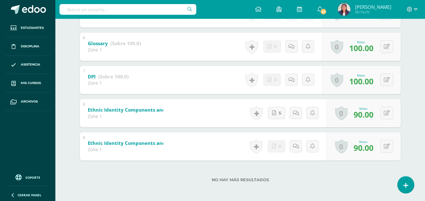
scroll to position [292, 0]
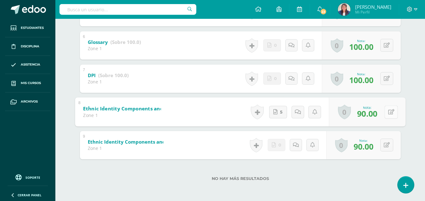
click at [385, 113] on button at bounding box center [390, 112] width 13 height 13
type input "100"
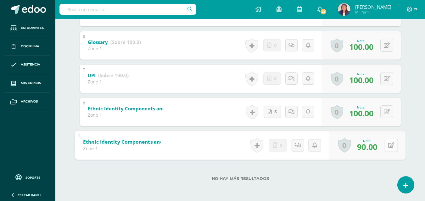
click at [385, 144] on button at bounding box center [390, 145] width 13 height 13
type input "100"
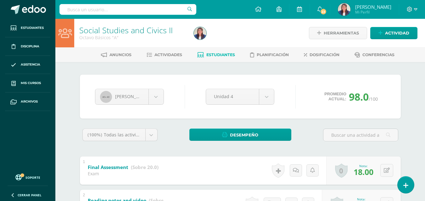
drag, startPoint x: 182, startPoint y: 112, endPoint x: 171, endPoint y: 102, distance: 15.2
drag, startPoint x: 173, startPoint y: 104, endPoint x: 241, endPoint y: 10, distance: 116.1
click at [241, 10] on div "Configuración Cerrar sesión Dana Maria Mi Perfil 23 23 Avisos 615 avisos sin le…" at bounding box center [239, 9] width 369 height 19
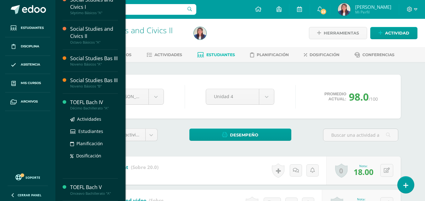
scroll to position [52, 0]
click at [93, 105] on div "TOEFL Bach IV" at bounding box center [94, 102] width 48 height 7
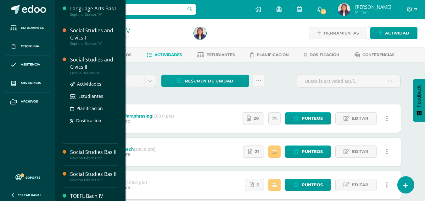
click at [95, 65] on div "Social Studies and Civics II" at bounding box center [94, 63] width 48 height 14
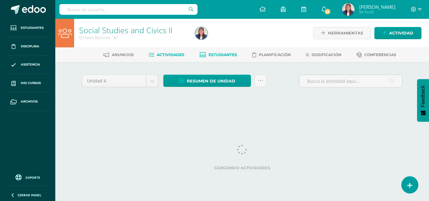
click at [227, 52] on span "Estudiantes" at bounding box center [223, 54] width 29 height 5
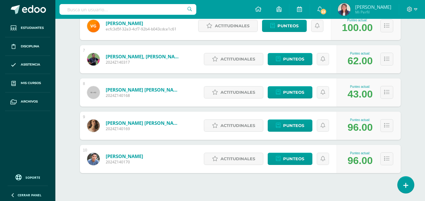
scroll to position [289, 0]
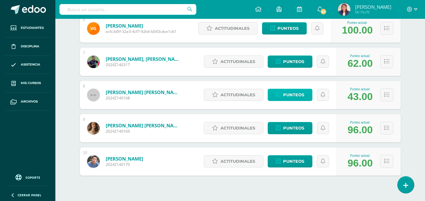
click at [289, 95] on span "Punteos" at bounding box center [293, 95] width 21 height 12
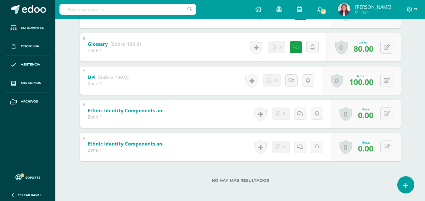
scroll to position [292, 0]
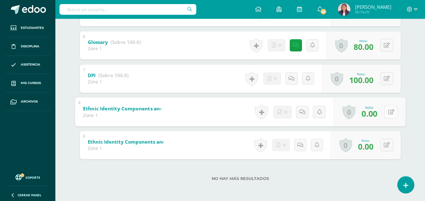
click at [386, 111] on button at bounding box center [390, 112] width 13 height 13
type input "80"
click at [385, 148] on button at bounding box center [386, 145] width 13 height 13
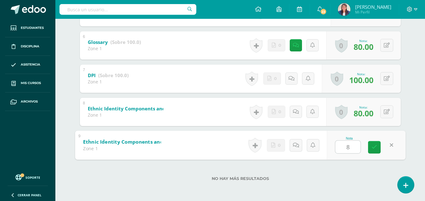
type input "80"
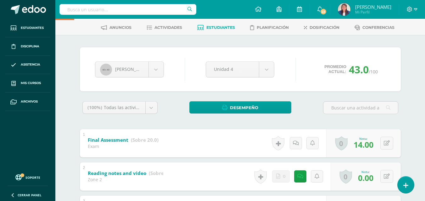
scroll to position [26, 0]
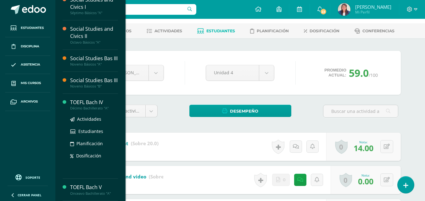
scroll to position [52, 0]
click at [95, 102] on div "TOEFL Bach IV" at bounding box center [94, 102] width 48 height 7
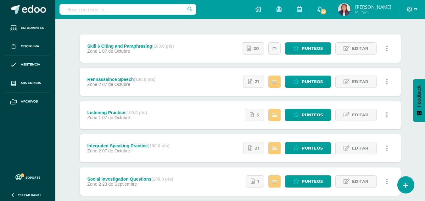
scroll to position [75, 0]
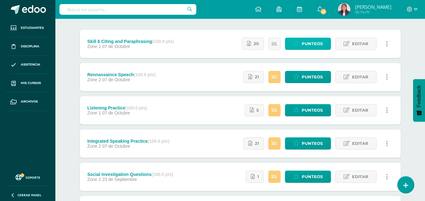
click at [309, 45] on span "Punteos" at bounding box center [311, 44] width 21 height 12
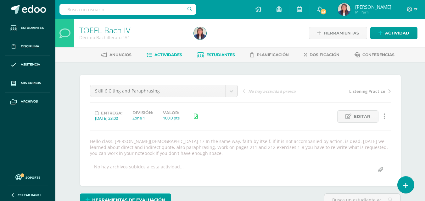
click at [221, 52] on span "Estudiantes" at bounding box center [220, 54] width 29 height 5
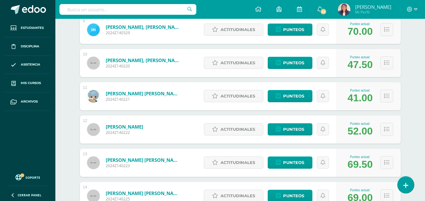
scroll to position [388, 0]
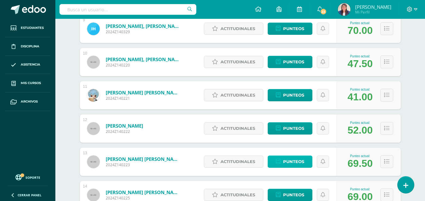
click at [297, 165] on span "Punteos" at bounding box center [293, 162] width 21 height 12
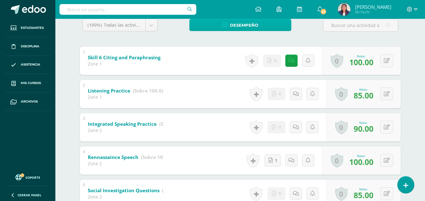
scroll to position [109, 0]
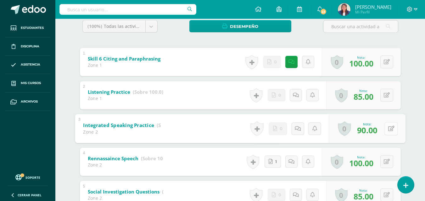
click at [386, 129] on button at bounding box center [390, 128] width 13 height 13
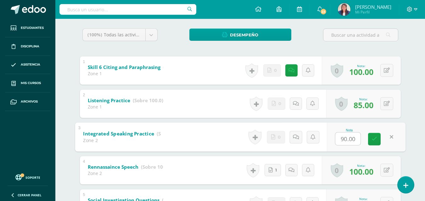
scroll to position [101, 0]
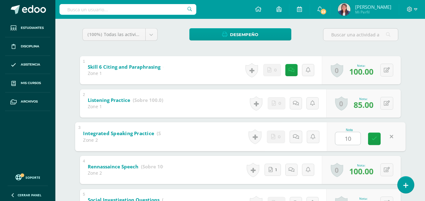
type input "100"
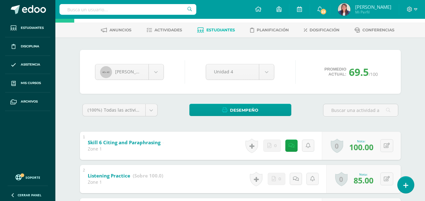
scroll to position [0, 0]
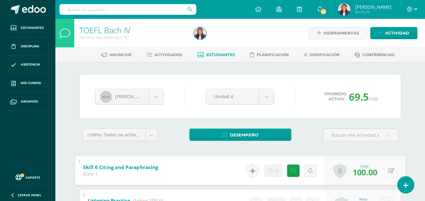
click at [387, 169] on button at bounding box center [390, 170] width 13 height 13
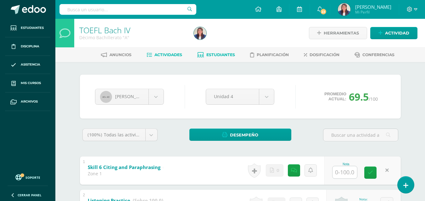
click at [180, 54] on span "Actividades" at bounding box center [168, 54] width 28 height 5
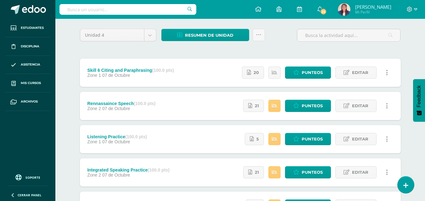
scroll to position [11, 0]
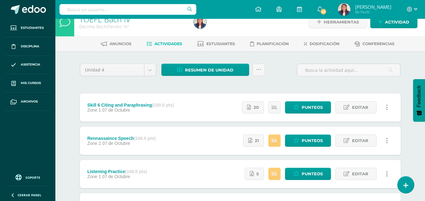
click at [144, 108] on div "Zone 1 07 de Octubre" at bounding box center [130, 110] width 86 height 5
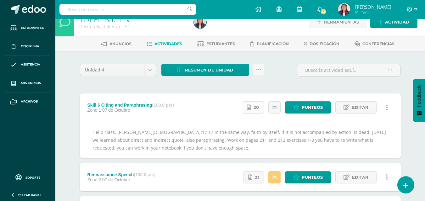
click at [256, 110] on span "20" at bounding box center [255, 108] width 5 height 12
click at [226, 44] on span "Estudiantes" at bounding box center [220, 43] width 29 height 5
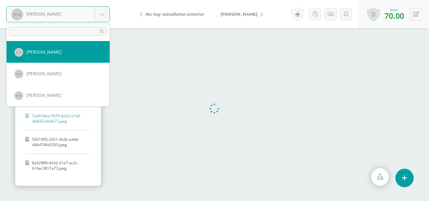
click at [103, 0] on body "Alvarado, Bridget Alvarado, Bridget Archila, Esteban Cifuentes, Mathias De la, …" at bounding box center [214, 0] width 429 height 0
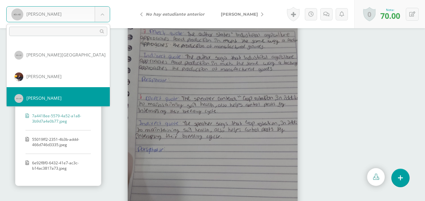
scroll to position [501, 0]
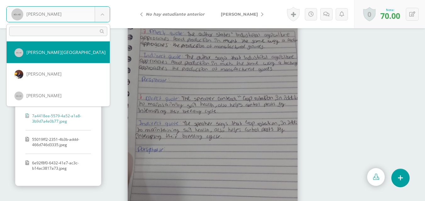
select select "250"
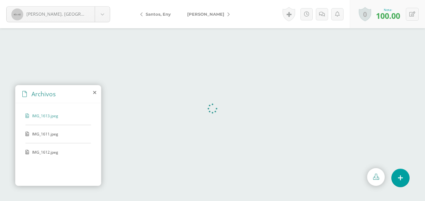
click at [50, 135] on span "IMG_1611.jpeg" at bounding box center [58, 134] width 52 height 5
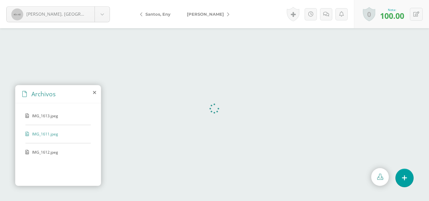
click at [52, 151] on span "IMG_1612.jpeg" at bounding box center [58, 152] width 52 height 5
click at [54, 117] on span "IMG_1613.jpeg" at bounding box center [58, 115] width 52 height 5
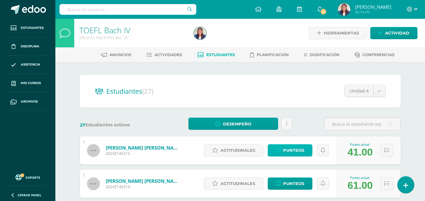
click at [289, 150] on span "Punteos" at bounding box center [293, 151] width 21 height 12
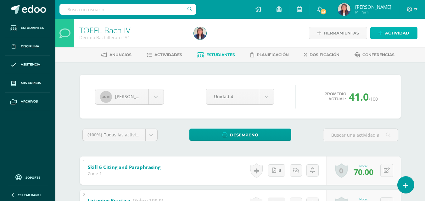
click at [397, 33] on span "Actividad" at bounding box center [397, 33] width 24 height 12
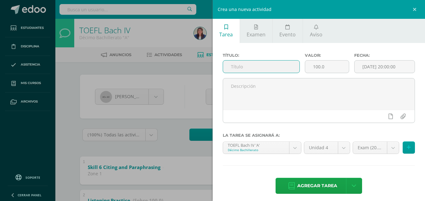
click at [266, 69] on input "text" at bounding box center [261, 67] width 76 height 12
type input "Final Assessment"
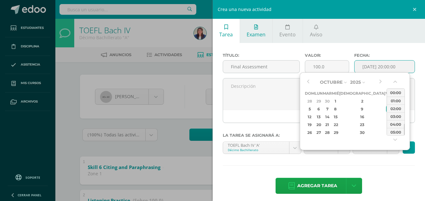
type input "2025-10-10 20:00"
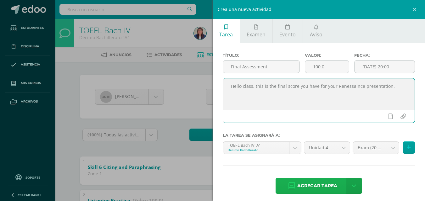
type textarea "Hello class, this is the final score you have for your Renessaince presentation."
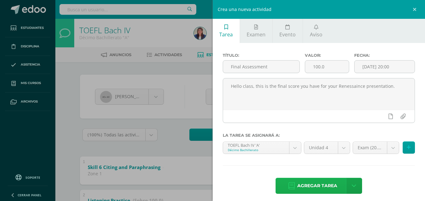
click at [301, 184] on span "Agregar tarea" at bounding box center [317, 186] width 40 height 15
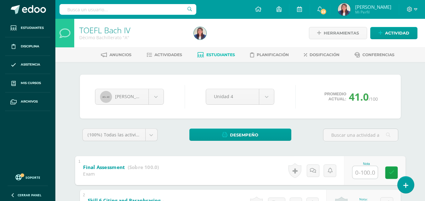
click at [364, 169] on input "text" at bounding box center [364, 172] width 25 height 13
type input "1"
click at [119, 170] on b "Final Assessment" at bounding box center [104, 167] width 42 height 7
click at [118, 167] on b "Final Assessment" at bounding box center [104, 167] width 42 height 7
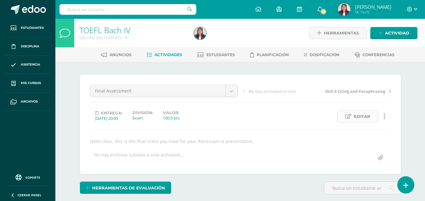
click at [366, 112] on span "Editar" at bounding box center [362, 117] width 16 height 12
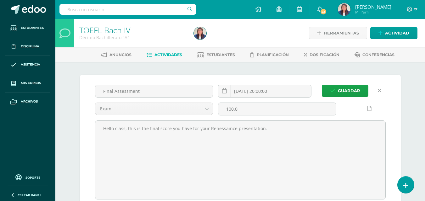
scroll to position [0, 0]
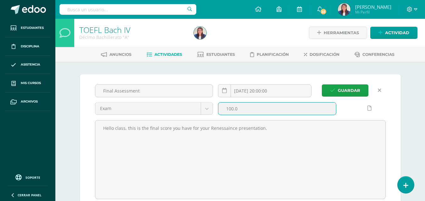
click at [258, 111] on input "100.0" at bounding box center [277, 109] width 118 height 12
type input "1"
type input "20"
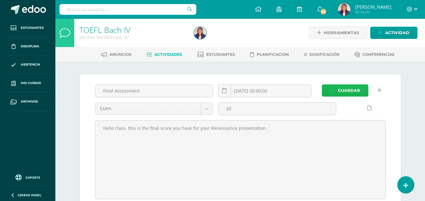
click at [335, 89] on icon "submit" at bounding box center [332, 90] width 5 height 5
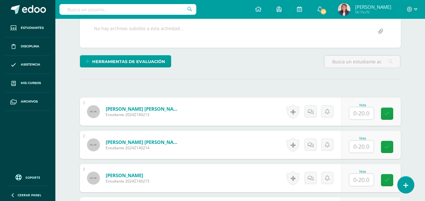
scroll to position [126, 0]
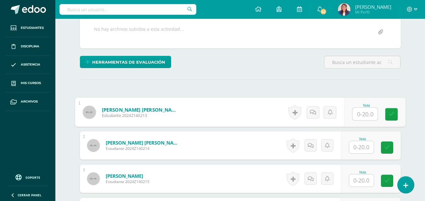
click at [353, 111] on input "text" at bounding box center [364, 114] width 25 height 13
type input "16"
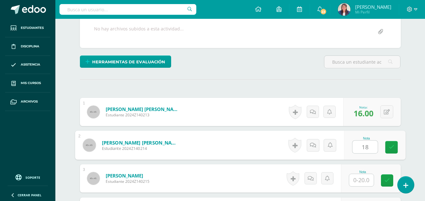
type input "18"
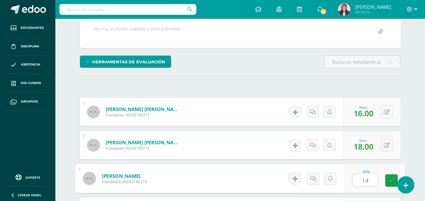
type input "14"
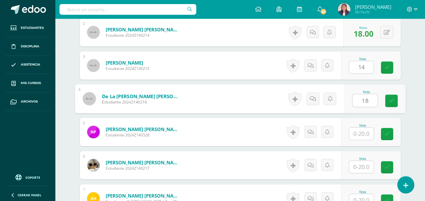
type input "18"
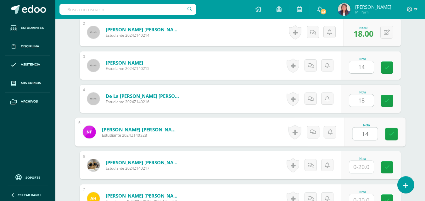
type input "14"
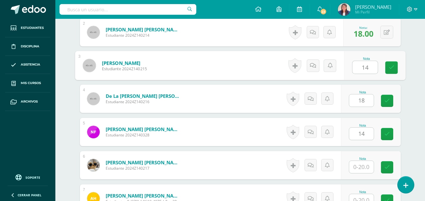
click at [366, 69] on input "14" at bounding box center [364, 67] width 25 height 13
type input "1"
type input "14"
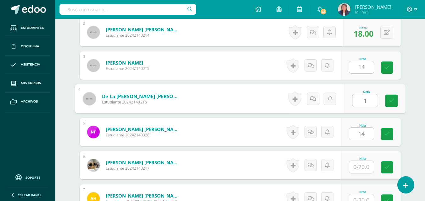
type input "18"
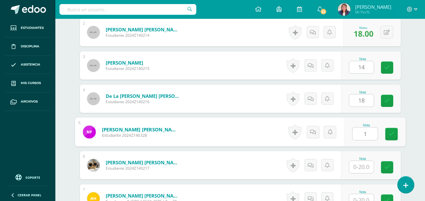
type input "14"
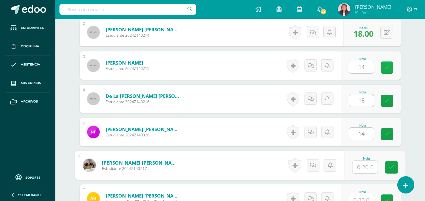
click at [387, 72] on link at bounding box center [387, 68] width 12 height 12
click at [386, 101] on icon at bounding box center [386, 100] width 5 height 5
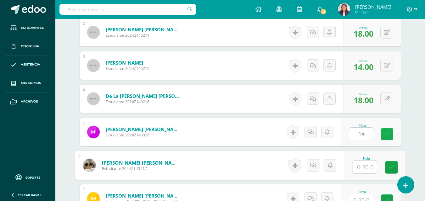
click at [385, 131] on link at bounding box center [387, 134] width 12 height 12
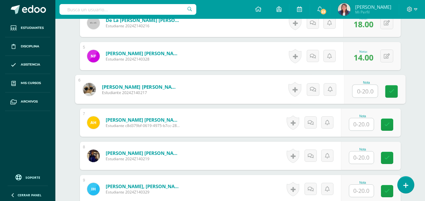
scroll to position [324, 0]
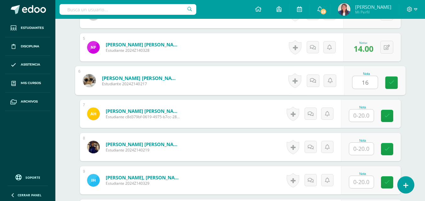
type input "16"
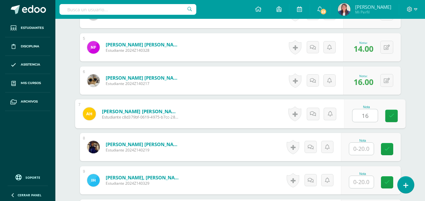
type input "16"
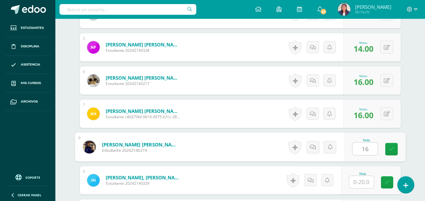
type input "16"
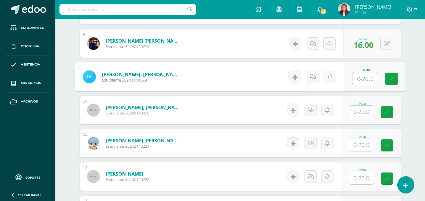
scroll to position [427, 0]
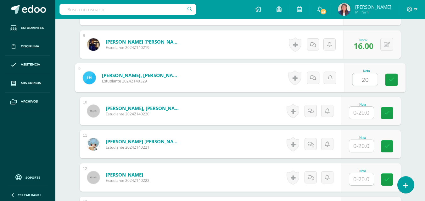
type input "20"
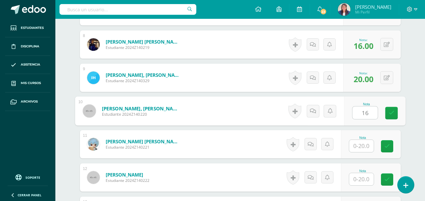
type input "16"
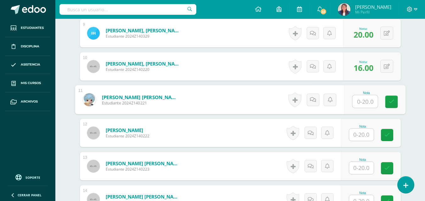
scroll to position [461, 0]
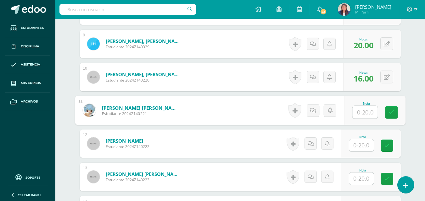
click at [369, 114] on input "text" at bounding box center [364, 112] width 25 height 13
type input "18"
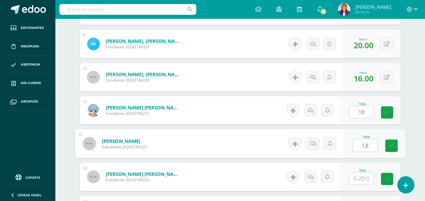
type input "18"
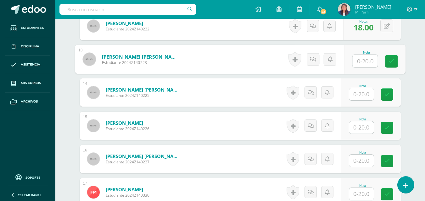
scroll to position [558, 0]
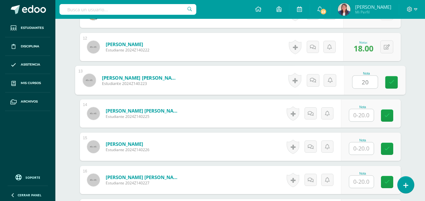
type input "20"
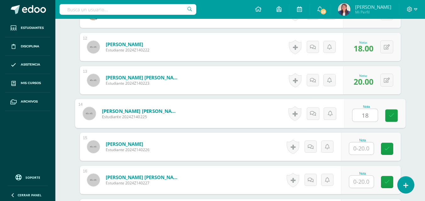
type input "18"
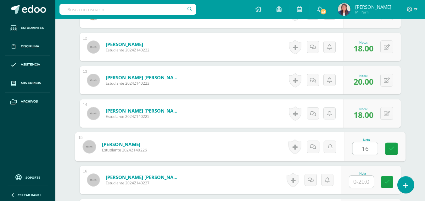
type input "16"
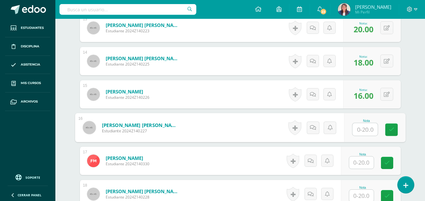
scroll to position [611, 0]
type input "17"
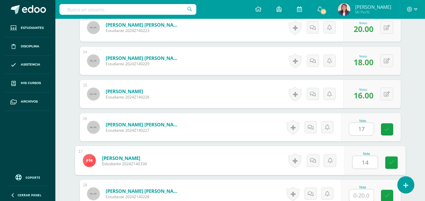
type input "14"
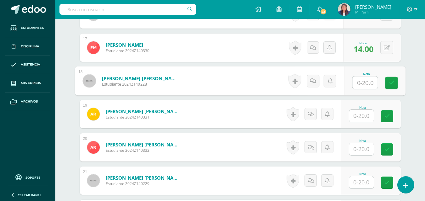
scroll to position [722, 0]
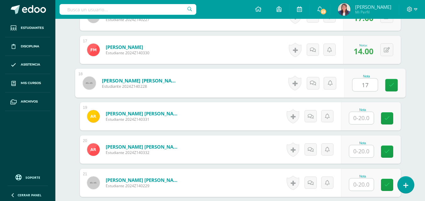
type input "17"
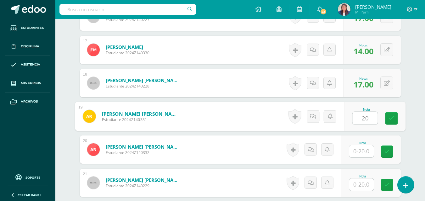
type input "20"
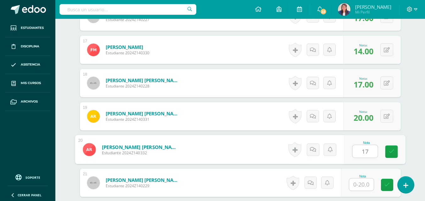
type input "17"
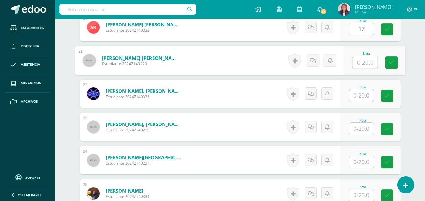
scroll to position [853, 0]
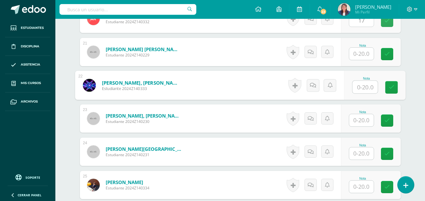
click at [367, 88] on input "text" at bounding box center [364, 87] width 25 height 13
type input "20"
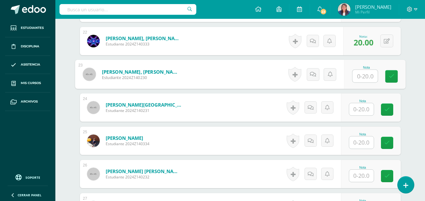
scroll to position [897, 0]
type input "18"
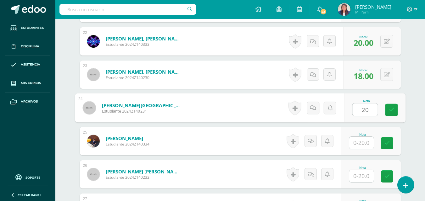
type input "20"
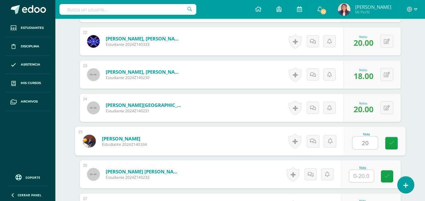
type input "20"
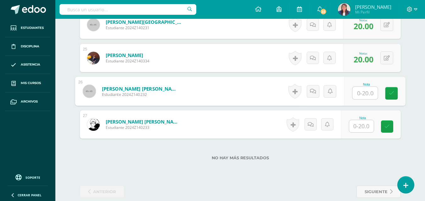
scroll to position [989, 0]
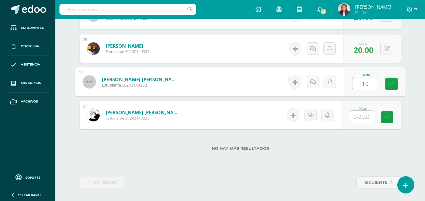
type input "19"
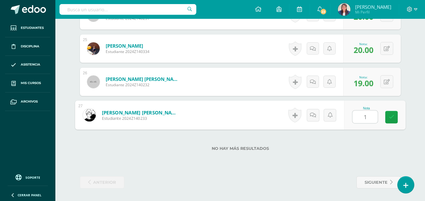
type input "18"
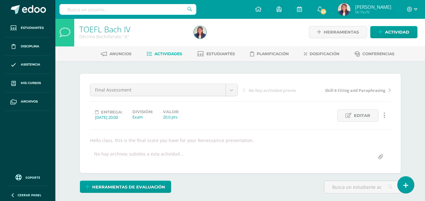
scroll to position [0, 0]
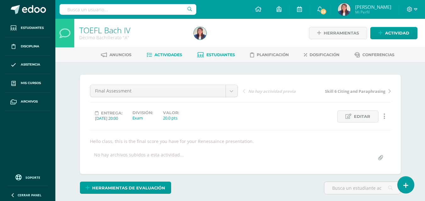
click at [221, 55] on span "Estudiantes" at bounding box center [220, 54] width 29 height 5
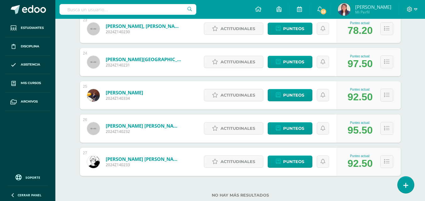
scroll to position [872, 0]
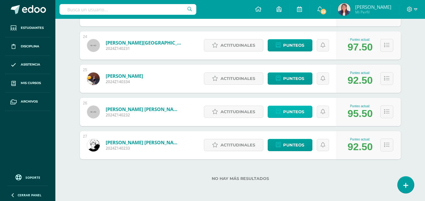
click at [298, 112] on span "Punteos" at bounding box center [293, 112] width 21 height 12
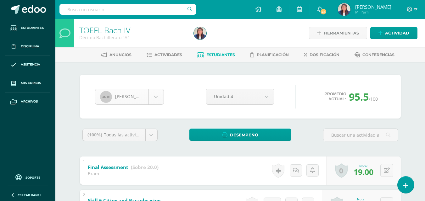
scroll to position [498, 0]
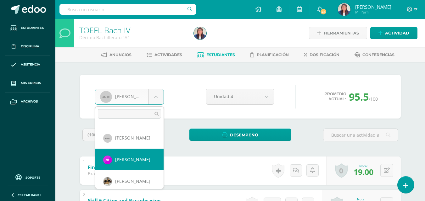
scroll to position [65, 0]
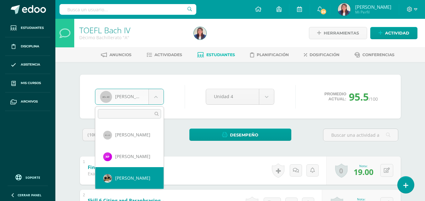
select select "236"
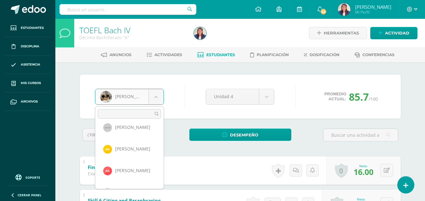
scroll to position [376, 0]
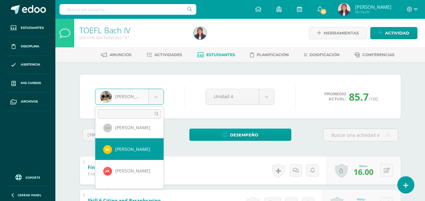
select select "351"
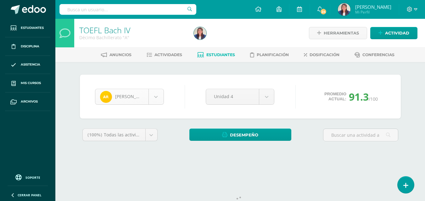
click at [159, 97] on body "Estudiantes Disciplina Asistencia Mis cursos Archivos Soporte Ayuda Reportar un…" at bounding box center [212, 84] width 425 height 169
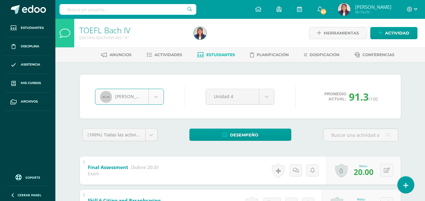
select select "232"
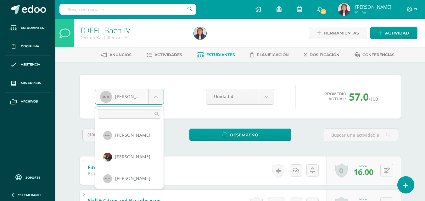
scroll to position [523, 0]
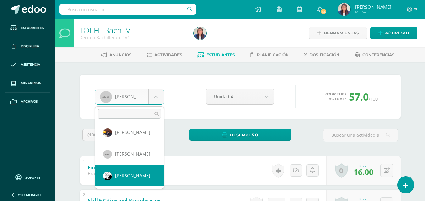
select select "252"
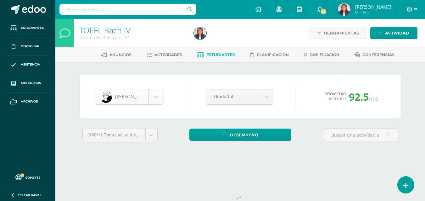
click at [155, 94] on body "Estudiantes Disciplina Asistencia Mis cursos Archivos Soporte Ayuda Reportar un…" at bounding box center [212, 84] width 425 height 169
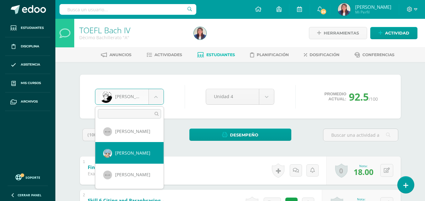
scroll to position [218, 0]
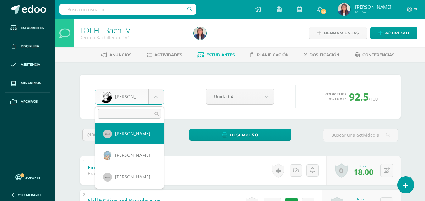
select select "241"
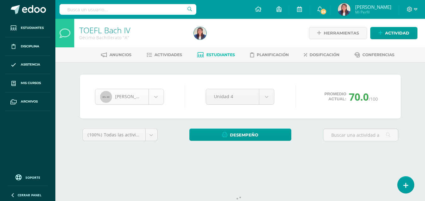
click at [155, 96] on body "Estudiantes Disciplina Asistencia Mis cursos Archivos Soporte Ayuda Reportar un…" at bounding box center [212, 84] width 425 height 169
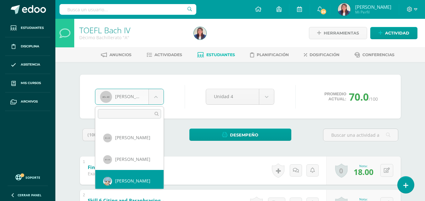
scroll to position [195, 0]
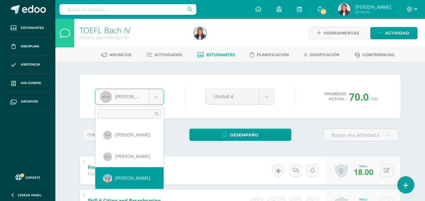
select select "240"
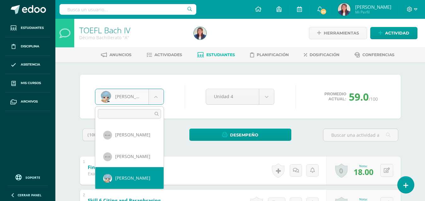
scroll to position [176, 0]
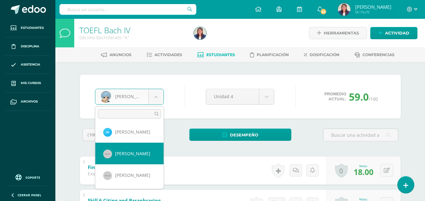
select select "239"
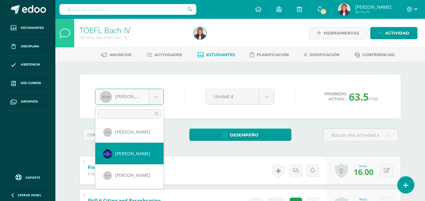
scroll to position [440, 0]
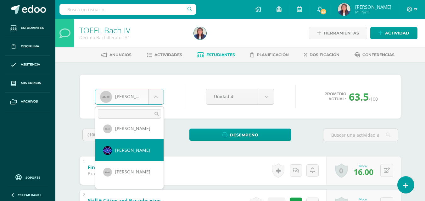
select select "353"
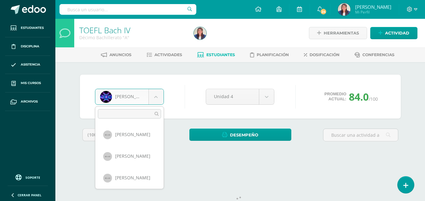
click at [156, 94] on body "Estudiantes Disciplina Asistencia Mis cursos Archivos Soporte Ayuda Reportar un…" at bounding box center [212, 84] width 425 height 169
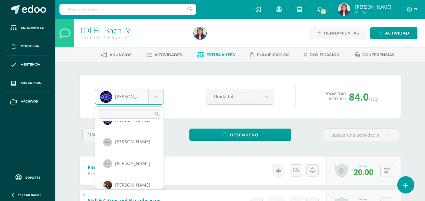
scroll to position [470, 0]
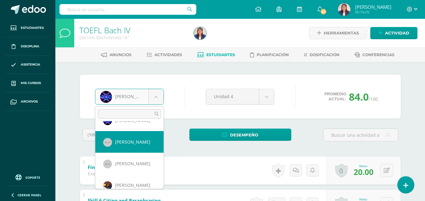
select select "249"
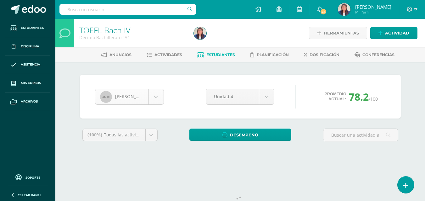
click at [158, 94] on body "Estudiantes Disciplina Asistencia Mis cursos Archivos Soporte Ayuda Reportar un…" at bounding box center [212, 84] width 425 height 169
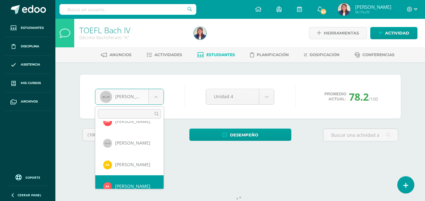
scroll to position [368, 0]
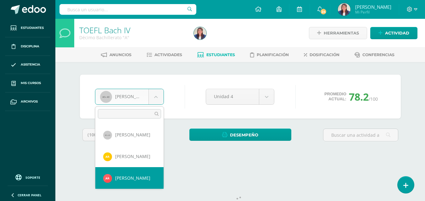
select select "352"
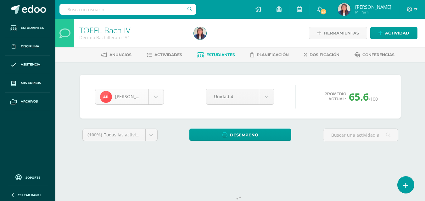
click at [153, 99] on body "Estudiantes Disciplina Asistencia Mis cursos Archivos Soporte Ayuda Reportar un…" at bounding box center [212, 84] width 425 height 169
select select "247"
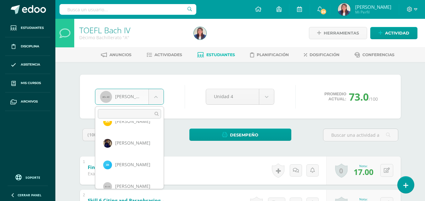
scroll to position [130, 0]
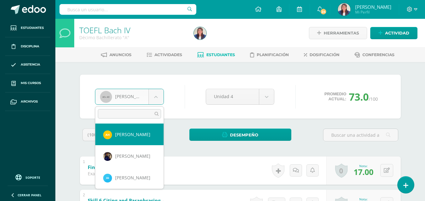
select select "414"
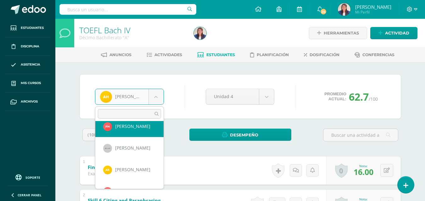
scroll to position [350, 0]
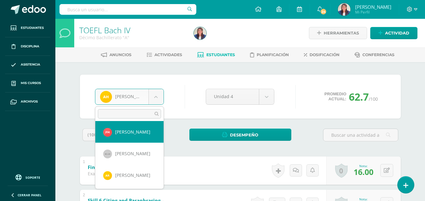
select select "350"
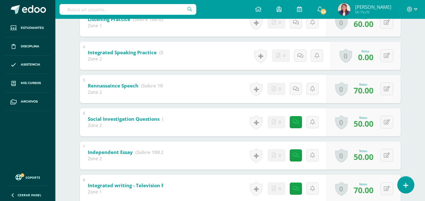
scroll to position [234, 0]
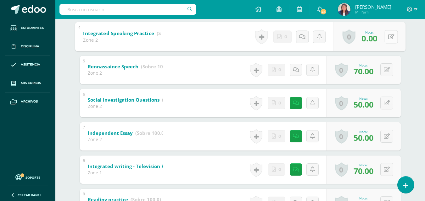
click at [385, 36] on button at bounding box center [390, 36] width 13 height 13
type input "50"
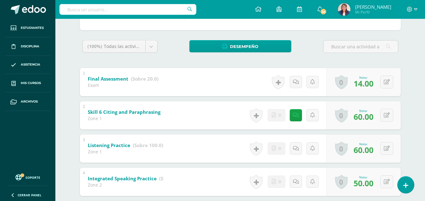
scroll to position [0, 0]
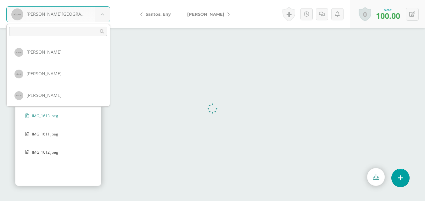
click at [102, 0] on body "[PERSON_NAME][GEOGRAPHIC_DATA] [PERSON_NAME] [PERSON_NAME] [PERSON_NAME] De la,…" at bounding box center [212, 0] width 425 height 0
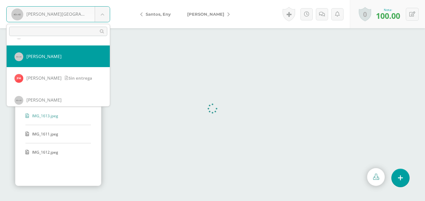
scroll to position [307, 0]
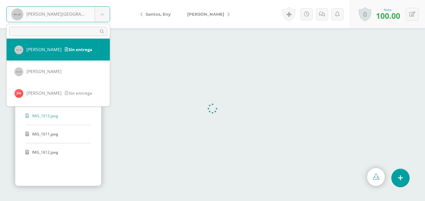
select select "245"
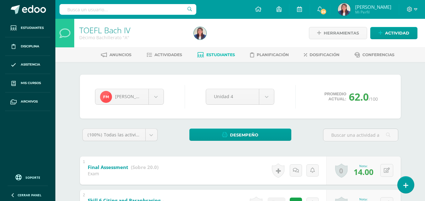
click at [222, 53] on span "Estudiantes" at bounding box center [220, 54] width 29 height 5
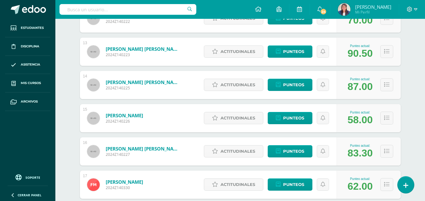
scroll to position [498, 0]
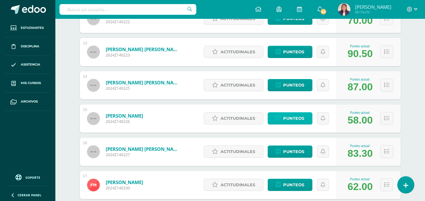
click at [299, 120] on span "Punteos" at bounding box center [293, 119] width 21 height 12
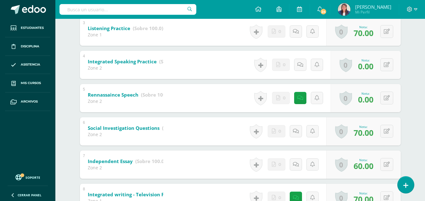
scroll to position [207, 0]
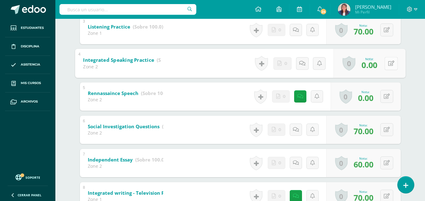
click at [388, 63] on icon at bounding box center [391, 63] width 6 height 5
type input "60"
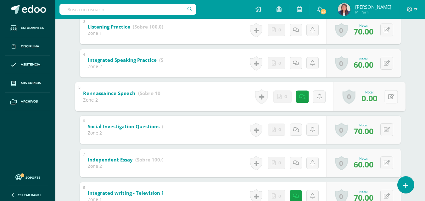
click at [386, 96] on button at bounding box center [390, 96] width 13 height 13
type input "60"
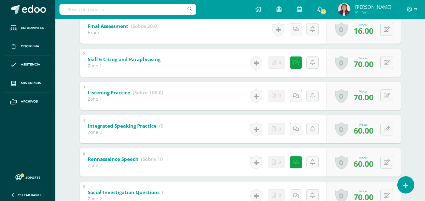
scroll to position [0, 0]
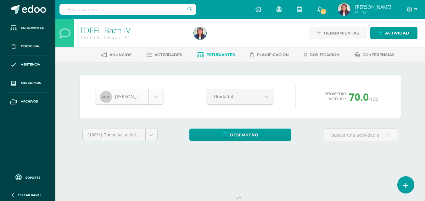
click at [157, 96] on body "Estudiantes Disciplina Asistencia Mis cursos Archivos Soporte Ayuda Reportar un…" at bounding box center [212, 84] width 425 height 169
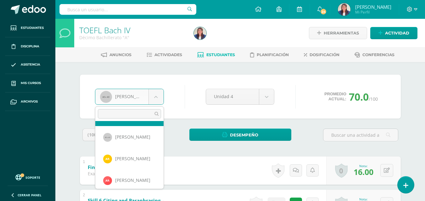
scroll to position [350, 0]
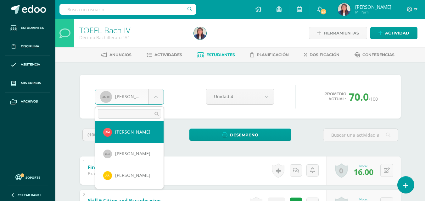
select select "350"
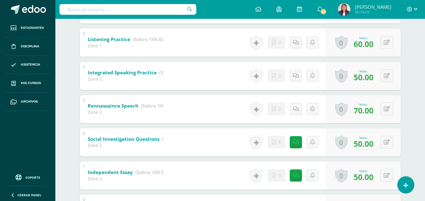
scroll to position [196, 0]
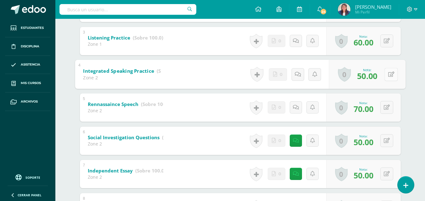
click at [385, 74] on button at bounding box center [390, 74] width 13 height 13
type input "70"
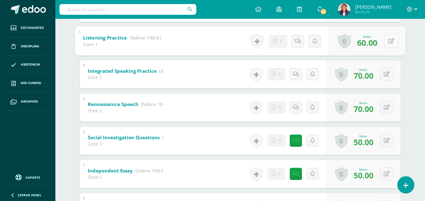
click at [387, 39] on button at bounding box center [390, 41] width 13 height 13
type input "0"
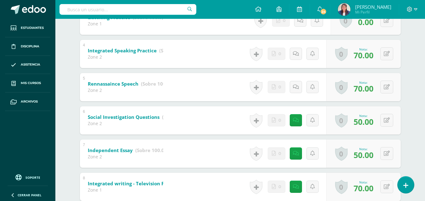
scroll to position [222, 0]
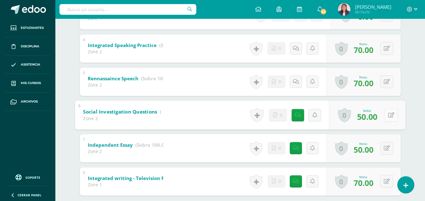
click at [387, 116] on button at bounding box center [390, 115] width 13 height 13
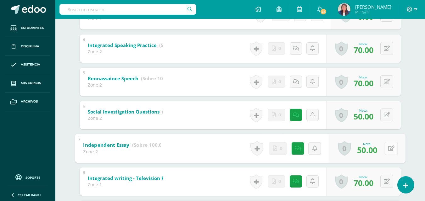
click at [387, 147] on button at bounding box center [390, 148] width 13 height 13
type input "70"
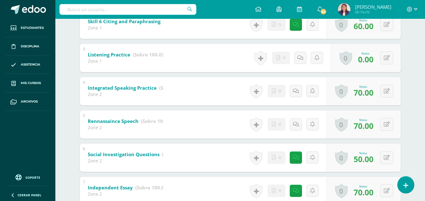
scroll to position [178, 0]
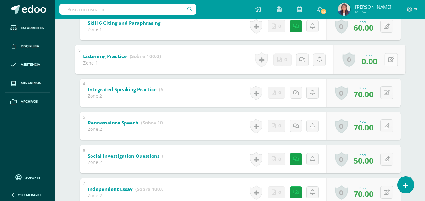
click at [385, 60] on button at bounding box center [390, 59] width 13 height 13
type input "60"
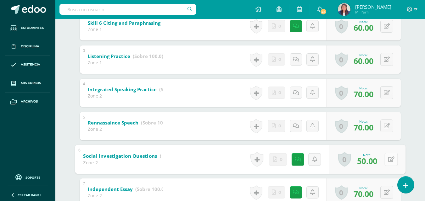
click at [386, 162] on button at bounding box center [390, 159] width 13 height 13
type input "70"
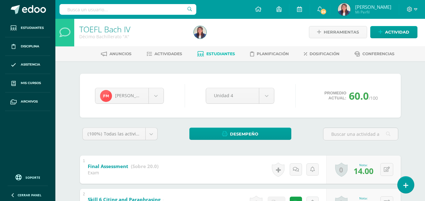
scroll to position [0, 0]
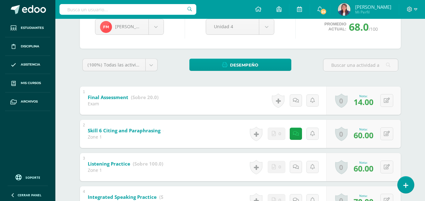
scroll to position [73, 0]
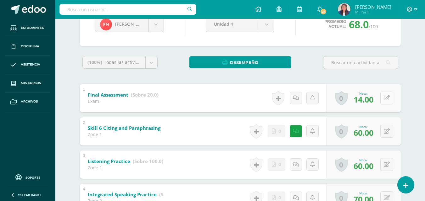
click at [387, 101] on button at bounding box center [386, 98] width 13 height 13
type input "16"
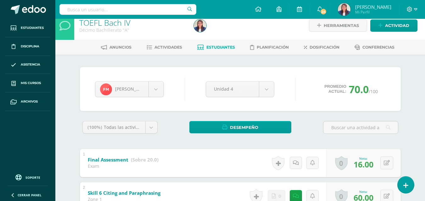
scroll to position [24, 0]
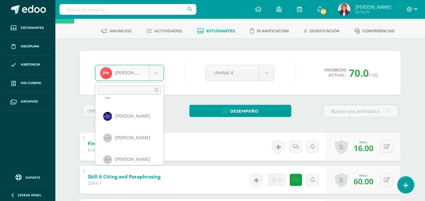
scroll to position [523, 0]
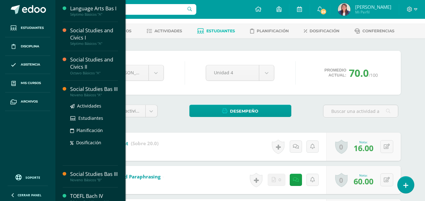
click at [94, 93] on div "Social Studies Bas III" at bounding box center [94, 89] width 48 height 7
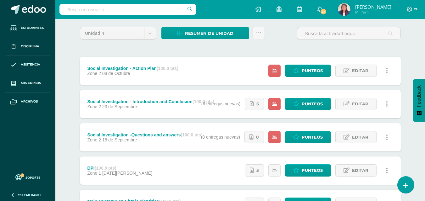
click at [347, 96] on div "Estatus de Actividad: 17 Estudiantes sin calificar 0 Estudiantes con cero Media…" at bounding box center [298, 104] width 206 height 28
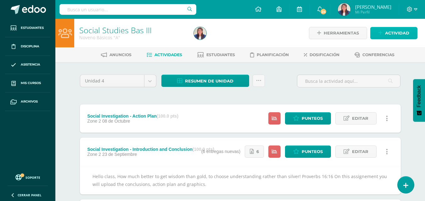
click at [396, 31] on span "Actividad" at bounding box center [397, 33] width 24 height 12
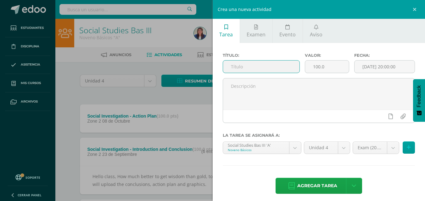
click at [278, 64] on input "text" at bounding box center [261, 67] width 76 height 12
click at [278, 64] on input "S" at bounding box center [261, 67] width 76 height 12
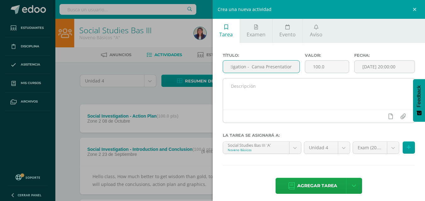
type input "Social Investigation - Canva Presentation"
click at [297, 96] on textarea at bounding box center [319, 94] width 192 height 31
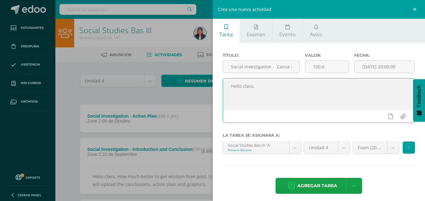
paste textarea "Work never delivered. Several opportunities were given."
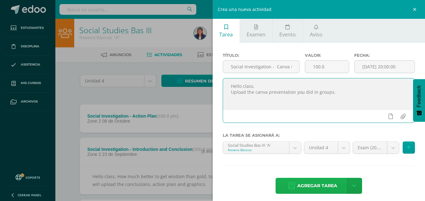
type textarea "Hello class, Upload the canva presentation you did in groups."
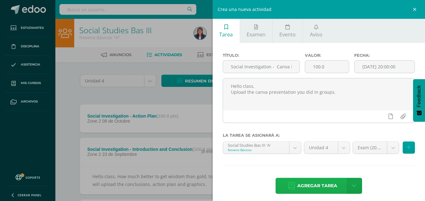
click at [313, 184] on span "Agregar tarea" at bounding box center [317, 186] width 40 height 15
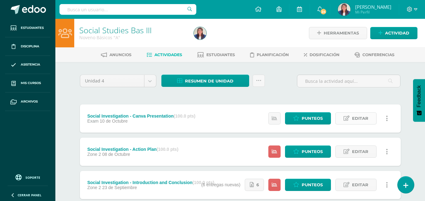
click at [357, 119] on span "Editar" at bounding box center [360, 119] width 16 height 12
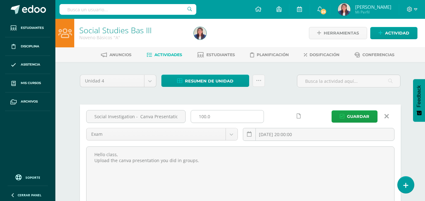
click at [212, 117] on input "100.0" at bounding box center [227, 117] width 73 height 12
type input "1"
type input "2"
type input "100"
click at [354, 116] on span "Guardar" at bounding box center [358, 117] width 22 height 12
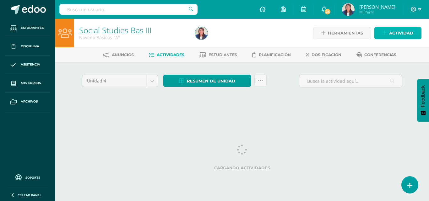
click at [407, 31] on span "Actividad" at bounding box center [401, 33] width 24 height 12
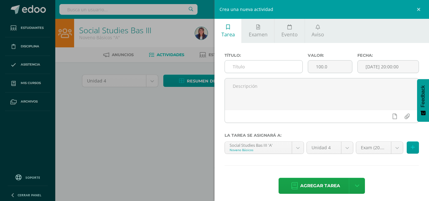
click at [291, 68] on input "text" at bounding box center [264, 67] width 78 height 12
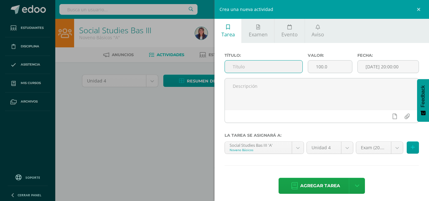
click at [291, 68] on input "text" at bounding box center [264, 67] width 78 height 12
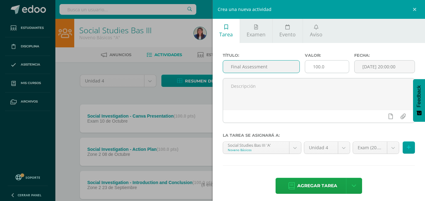
type input "Final Assessment"
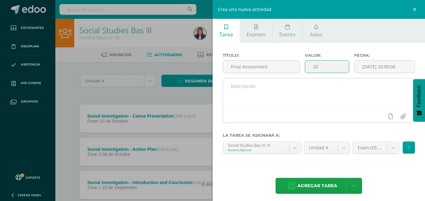
type input "20"
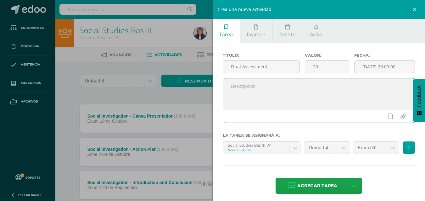
click at [318, 95] on textarea at bounding box center [319, 94] width 192 height 31
click at [311, 90] on textarea at bounding box center [319, 94] width 192 height 31
type textarea "Final Social Investigation Presentation."
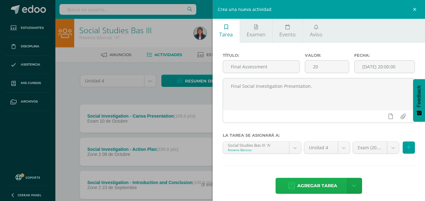
click at [312, 186] on span "Agregar tarea" at bounding box center [317, 186] width 40 height 15
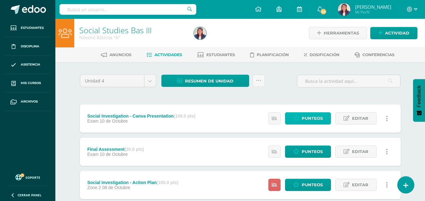
click at [314, 119] on span "Punteos" at bounding box center [311, 119] width 21 height 12
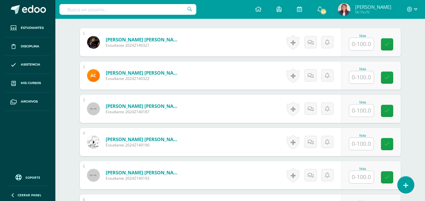
scroll to position [196, 0]
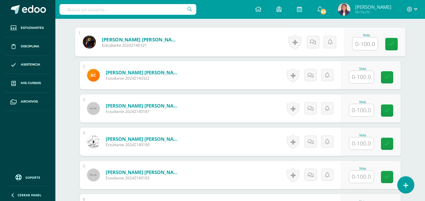
click at [360, 45] on input "text" at bounding box center [364, 44] width 25 height 13
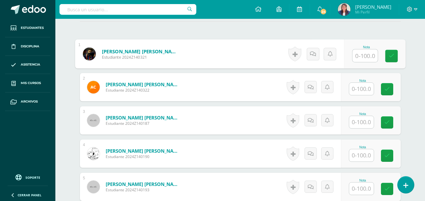
scroll to position [188, 0]
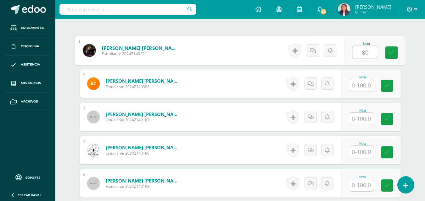
type input "80"
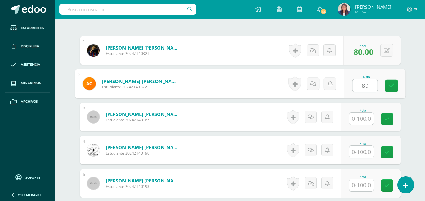
type input "80"
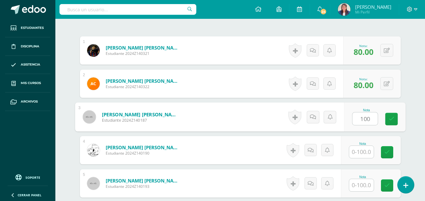
type input "100"
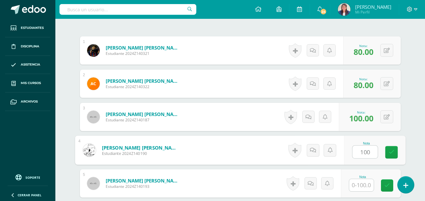
type input "100"
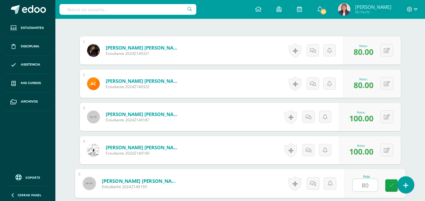
type input "80"
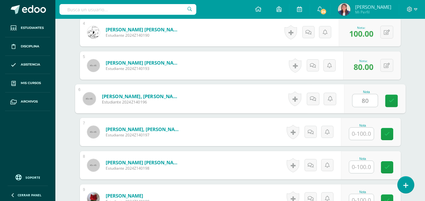
type input "80"
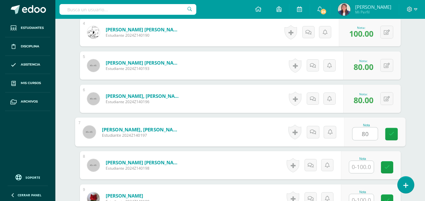
type input "80"
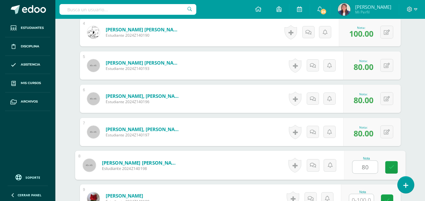
type input "80"
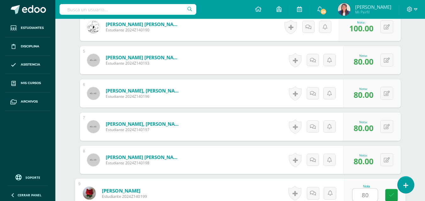
type input "80"
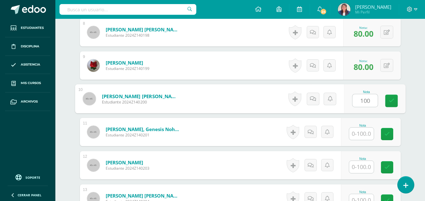
type input "100"
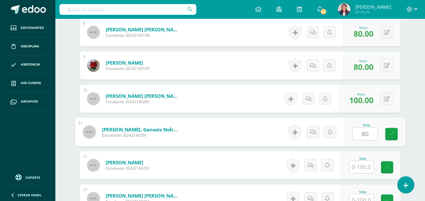
type input "80"
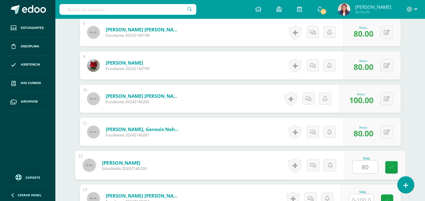
type input "80"
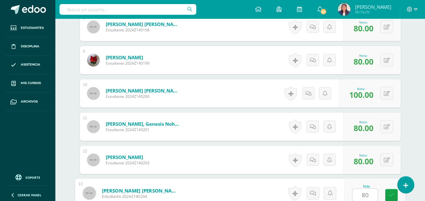
type input "80"
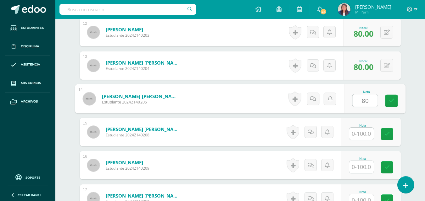
type input "80"
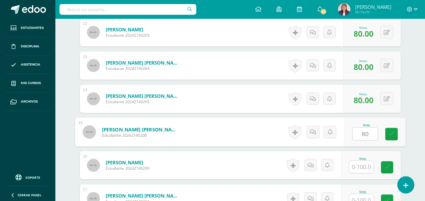
type input "80"
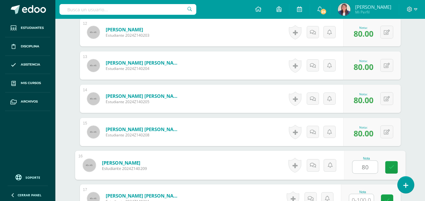
type input "80"
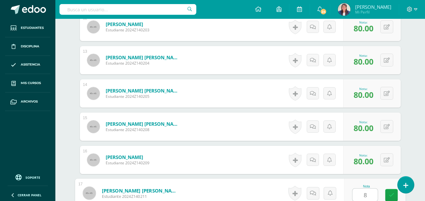
type input "80"
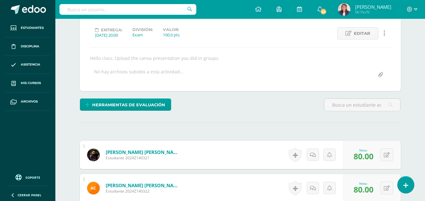
scroll to position [0, 0]
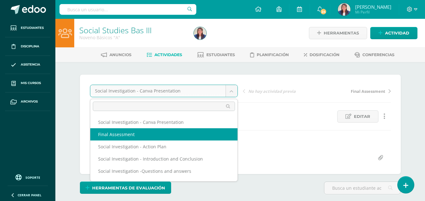
select select "/dashboard/teacher/grade-activity/33453/"
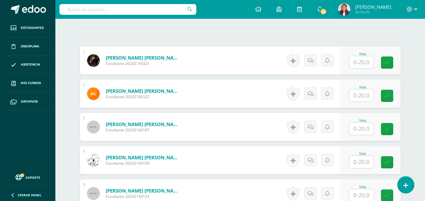
scroll to position [178, 0]
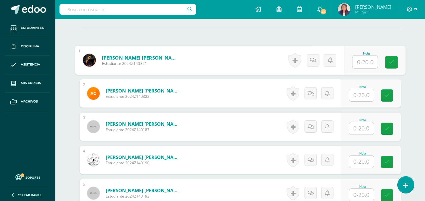
click at [364, 60] on input "text" at bounding box center [364, 62] width 25 height 13
type input "12"
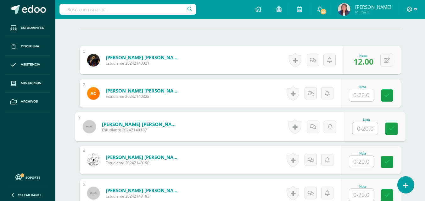
click at [361, 129] on input "text" at bounding box center [364, 129] width 25 height 13
type input "20"
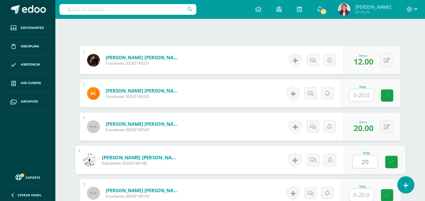
type input "20"
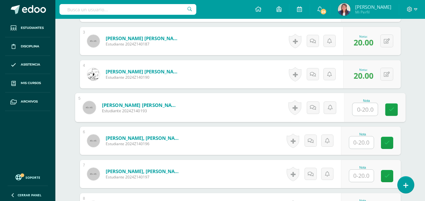
scroll to position [277, 0]
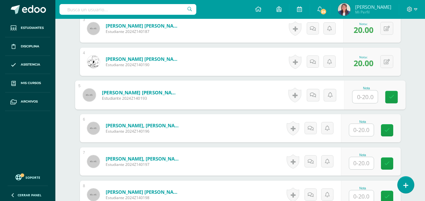
click at [364, 98] on input "text" at bounding box center [364, 97] width 25 height 13
type input "12"
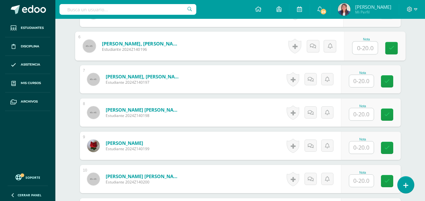
scroll to position [358, 0]
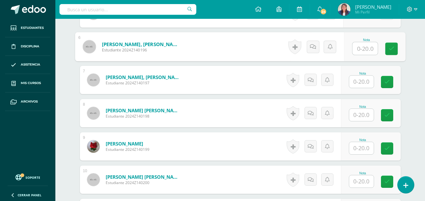
click at [367, 81] on input "text" at bounding box center [361, 82] width 25 height 12
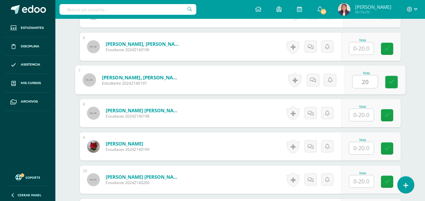
type input "20"
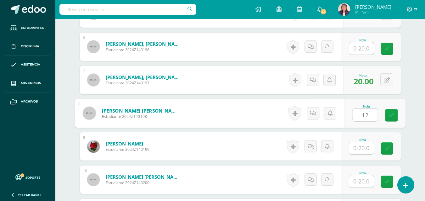
type input "12"
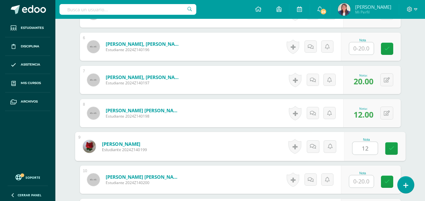
type input "12"
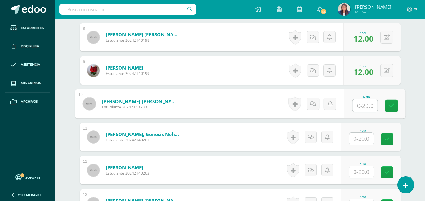
scroll to position [434, 0]
type input "20"
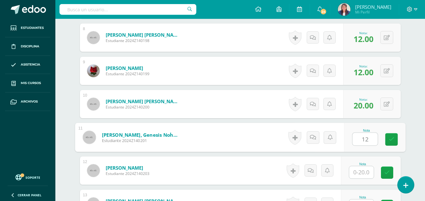
type input "12"
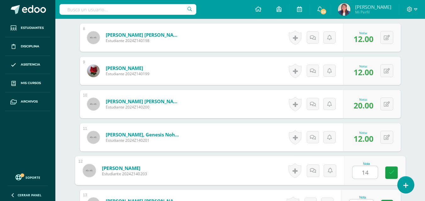
type input "14"
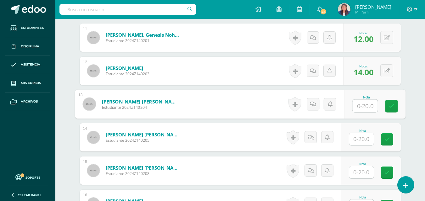
scroll to position [540, 0]
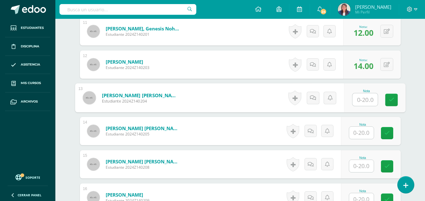
click at [355, 99] on input "text" at bounding box center [364, 100] width 25 height 13
type input "20"
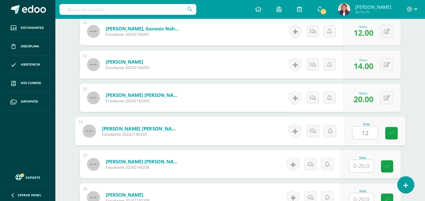
type input "12"
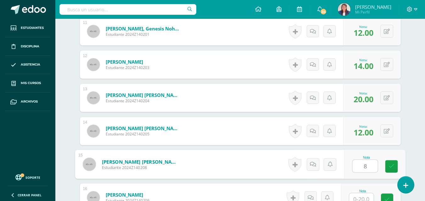
type input "8"
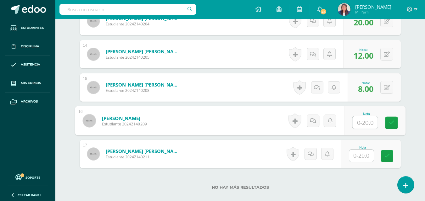
scroll to position [622, 0]
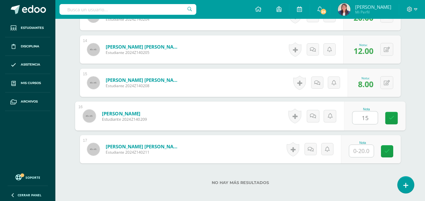
type input "15"
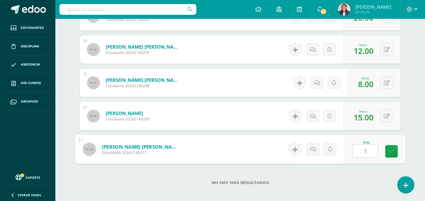
type input "10"
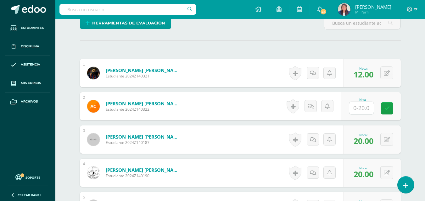
scroll to position [171, 0]
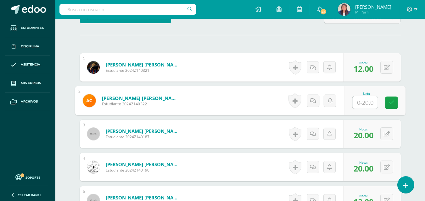
click at [360, 103] on input "text" at bounding box center [364, 102] width 25 height 13
type input "12"
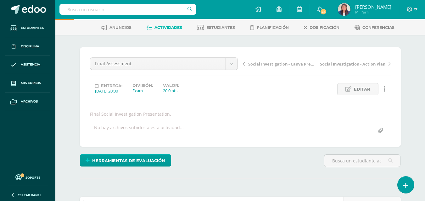
scroll to position [0, 0]
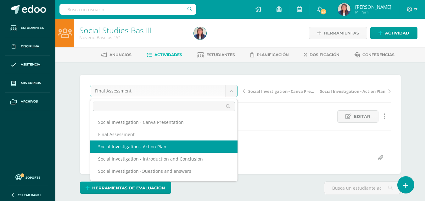
select select "/dashboard/teacher/grade-activity/33403/"
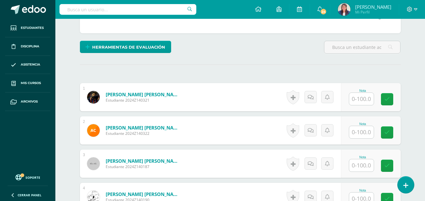
scroll to position [183, 0]
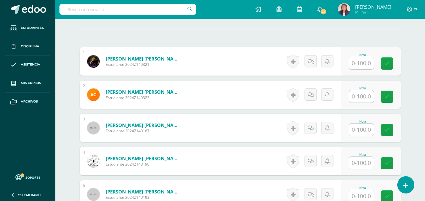
click at [361, 63] on input "text" at bounding box center [361, 63] width 25 height 12
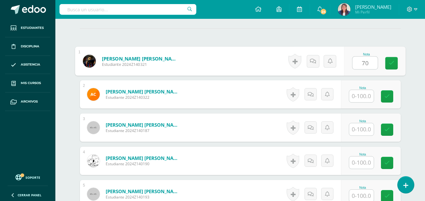
type input "70"
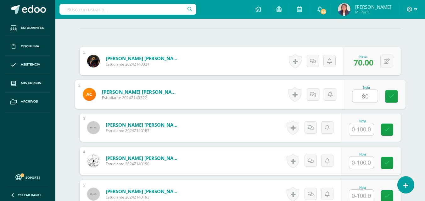
type input "80"
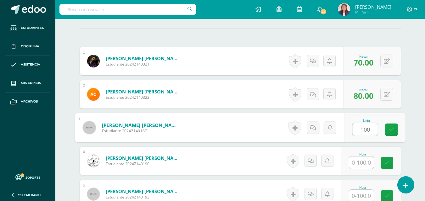
type input "100"
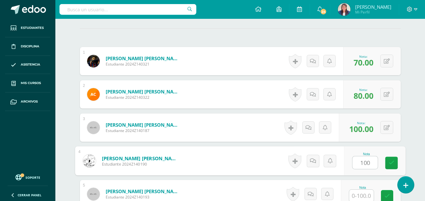
type input "100"
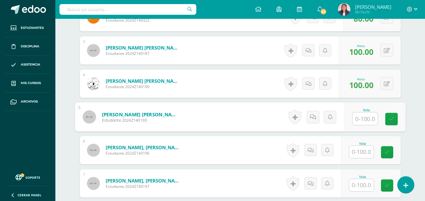
scroll to position [263, 0]
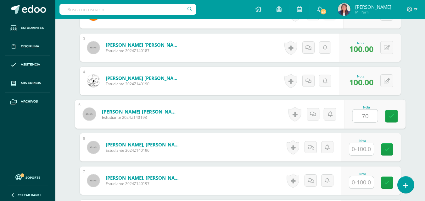
type input "70"
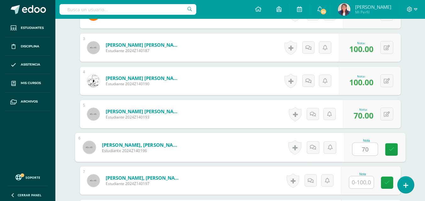
type input "70"
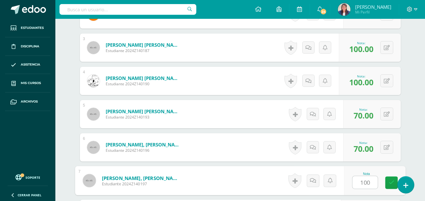
type input "100"
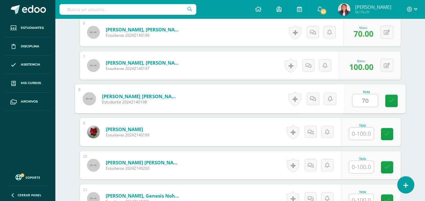
type input "70"
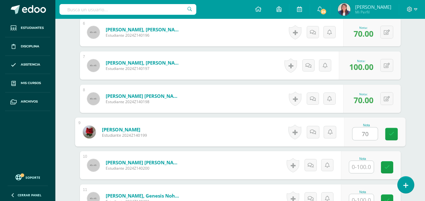
type input "70"
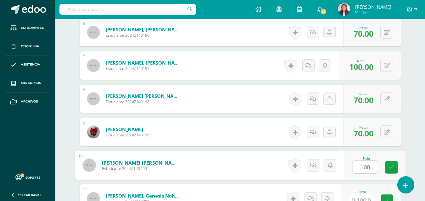
type input "100"
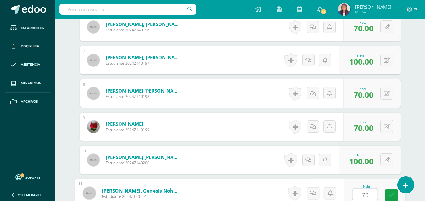
type input "70"
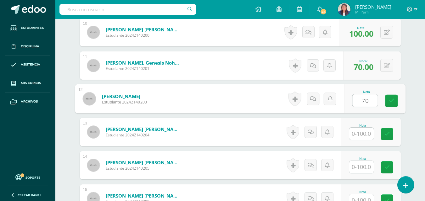
type input "70"
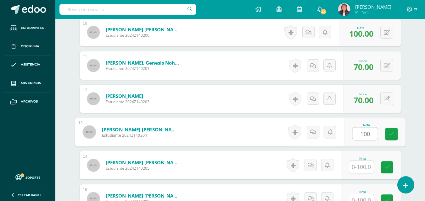
type input "100"
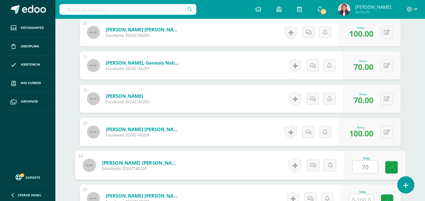
type input "70"
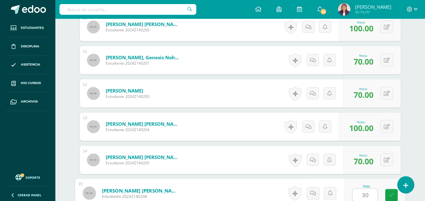
type input "30"
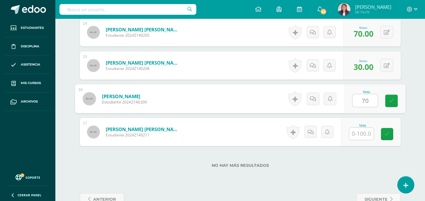
type input "70"
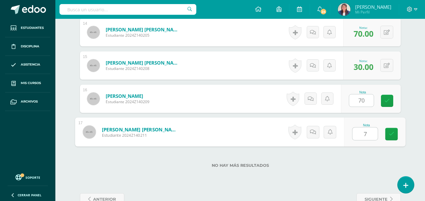
type input "70"
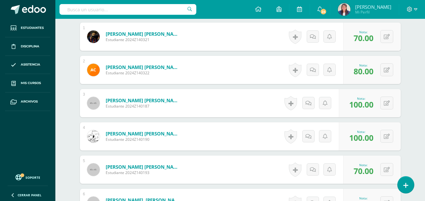
scroll to position [0, 0]
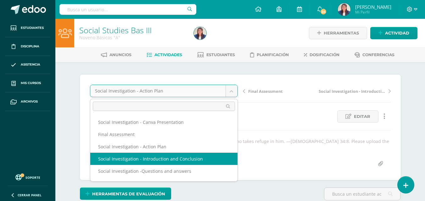
select select "/dashboard/teacher/grade-activity/32652/"
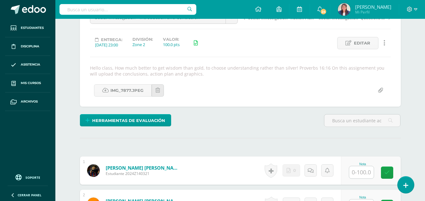
scroll to position [142, 0]
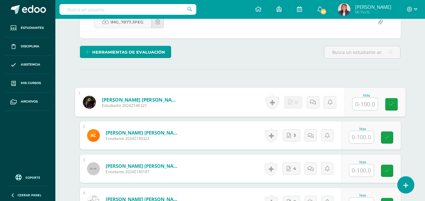
click at [365, 104] on input "text" at bounding box center [364, 104] width 25 height 13
click at [365, 103] on input "text" at bounding box center [364, 104] width 25 height 13
type input "80"
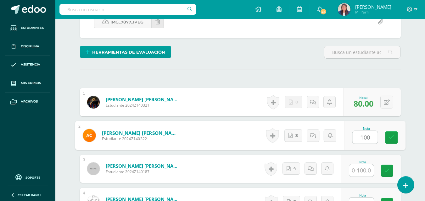
type input "100"
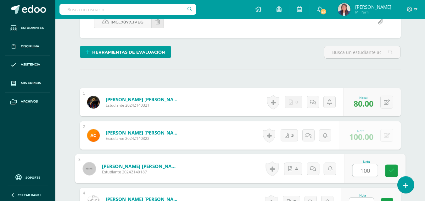
type input "100"
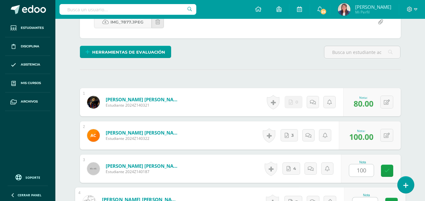
scroll to position [151, 0]
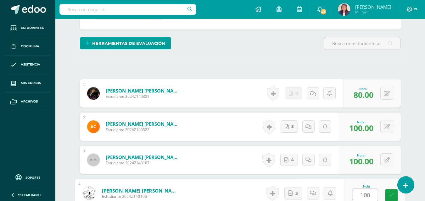
type input "100"
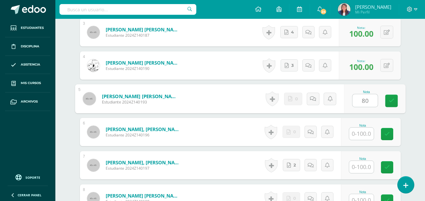
type input "80"
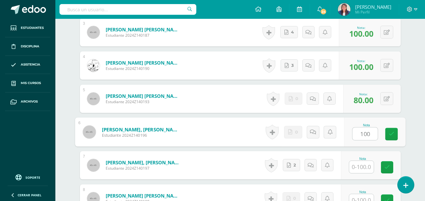
type input "100"
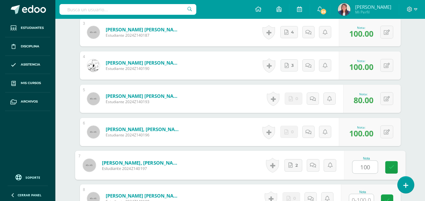
type input "100"
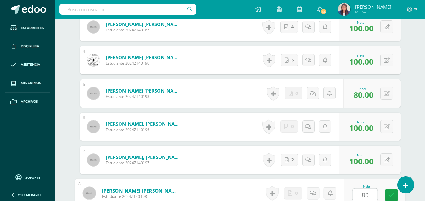
type input "80"
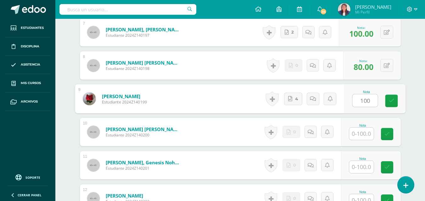
type input "100"
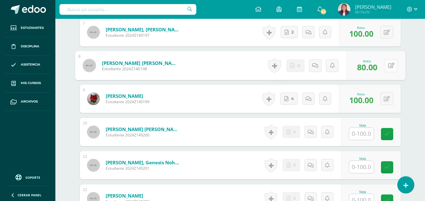
click at [385, 64] on button at bounding box center [390, 65] width 13 height 13
type input "100"
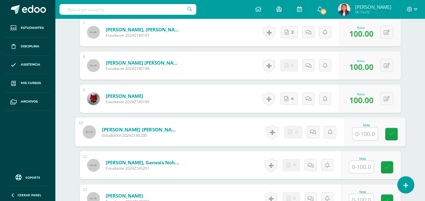
click at [363, 134] on input "text" at bounding box center [364, 134] width 25 height 13
type input "100"
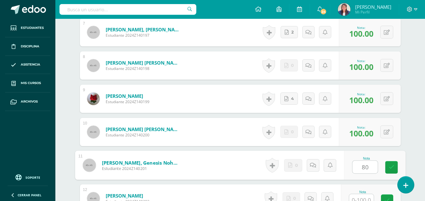
type input "80"
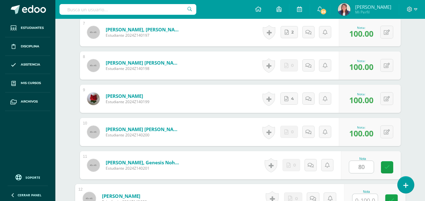
scroll to position [417, 0]
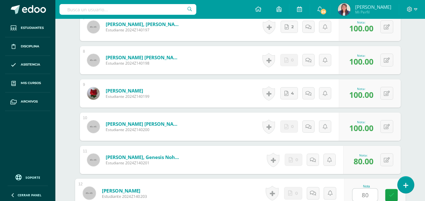
type input "80"
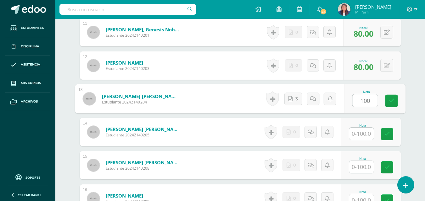
type input "100"
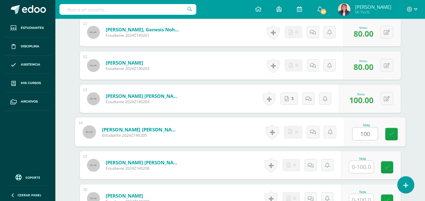
type input "100"
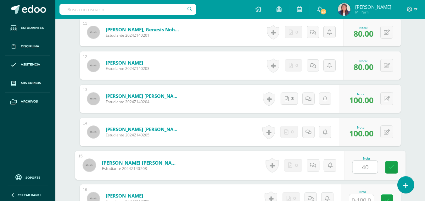
type input "40"
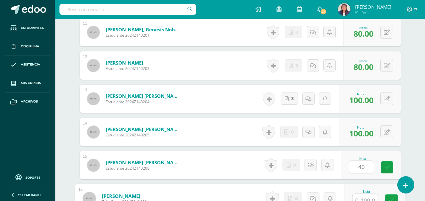
scroll to position [551, 0]
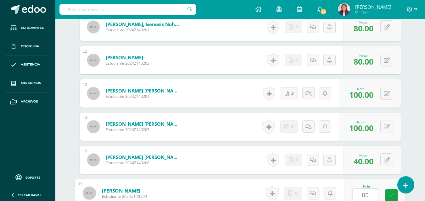
type input "80"
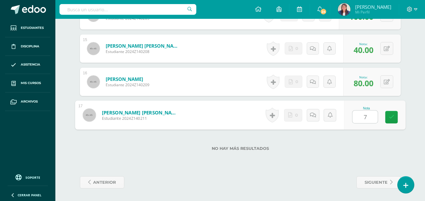
type input "70"
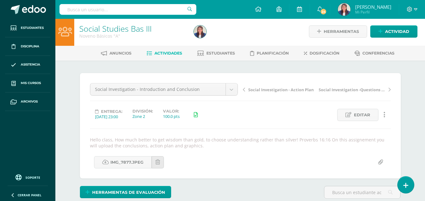
scroll to position [0, 0]
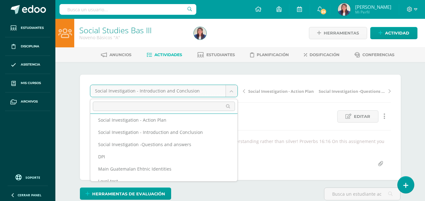
scroll to position [27, 0]
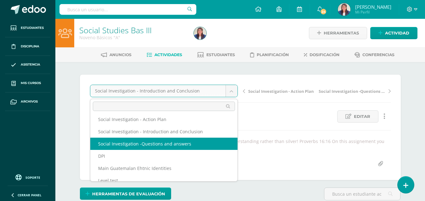
select select "/dashboard/teacher/grade-activity/32651/"
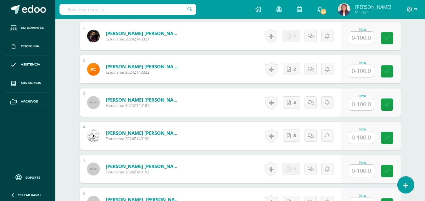
scroll to position [215, 0]
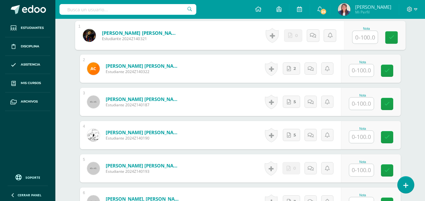
click at [361, 38] on input "text" at bounding box center [364, 37] width 25 height 13
type input "100"
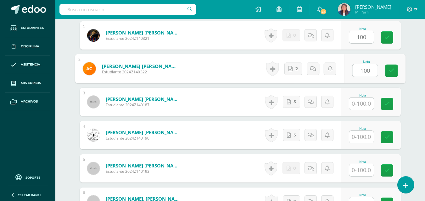
type input "100"
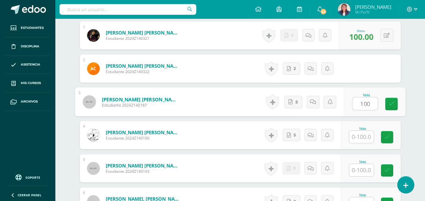
type input "100"
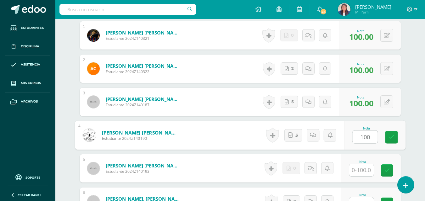
type input "100"
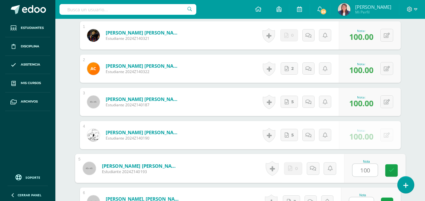
type input "100"
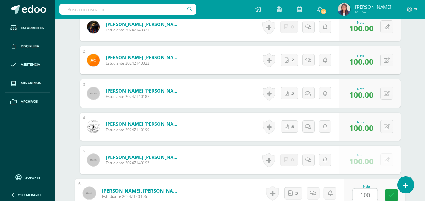
type input "100"
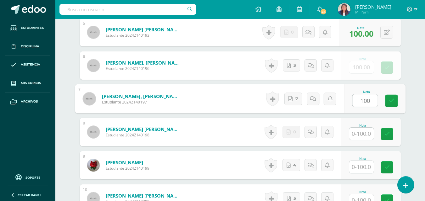
type input "100"
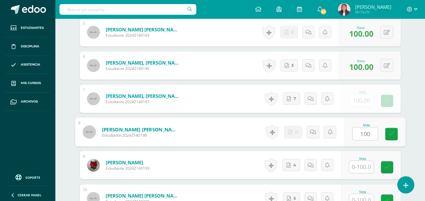
type input "100"
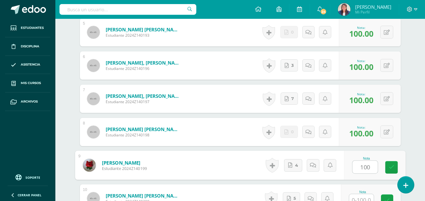
type input "100"
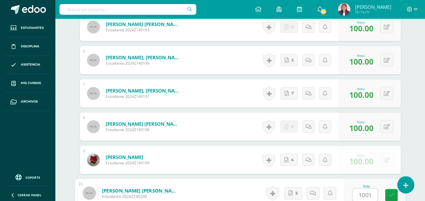
type input "1001"
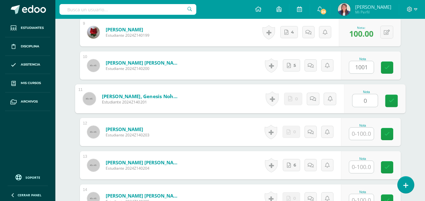
type input "0"
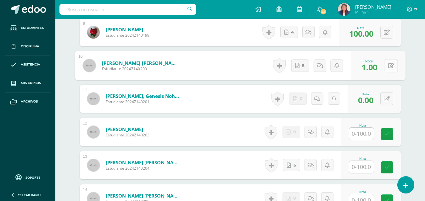
click at [390, 68] on button at bounding box center [390, 65] width 13 height 13
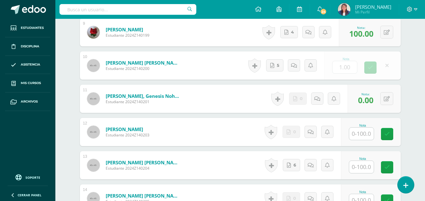
click at [390, 68] on form "Juárez Pereira, José David Estudiante 2024Z140200 Nota 1.00 0 Logros" at bounding box center [240, 66] width 321 height 28
type input "100"
click at [387, 96] on button at bounding box center [386, 98] width 13 height 13
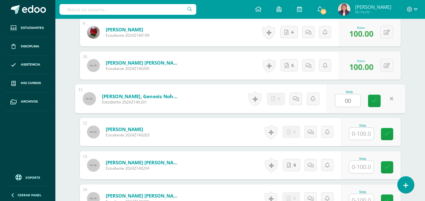
type input "00"
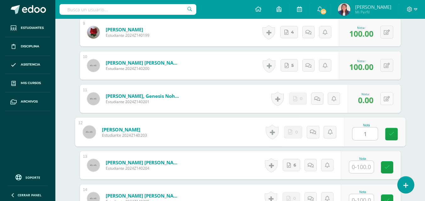
type input "1"
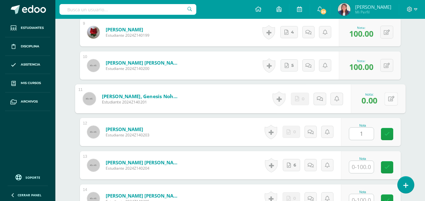
click at [387, 98] on button at bounding box center [390, 98] width 13 height 13
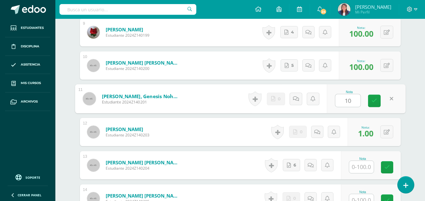
type input "100"
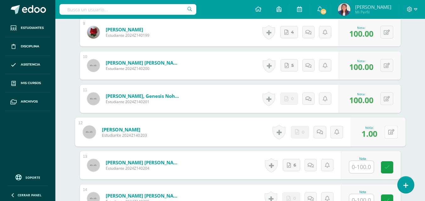
click at [386, 132] on button at bounding box center [390, 132] width 13 height 13
type input "100"
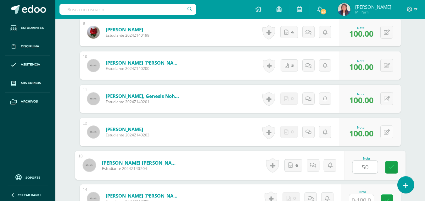
type input "50"
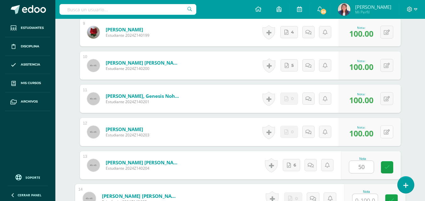
scroll to position [490, 0]
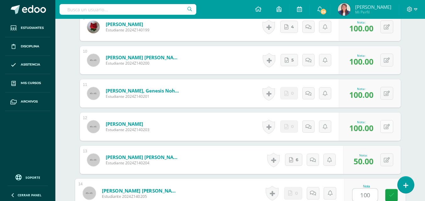
type input "100"
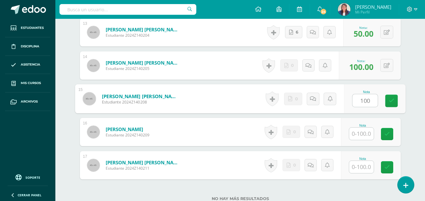
type input "100"
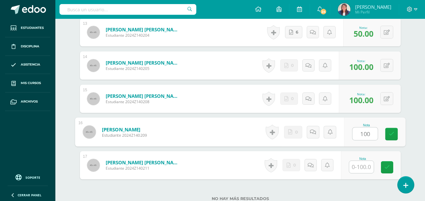
type input "100"
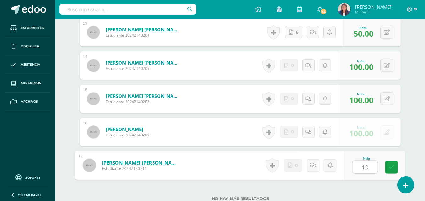
type input "100"
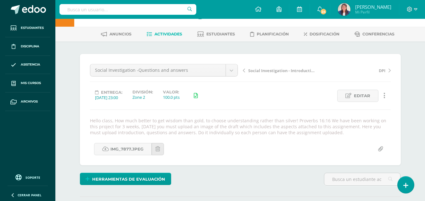
scroll to position [0, 0]
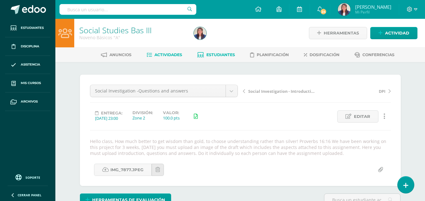
click at [222, 53] on span "Estudiantes" at bounding box center [220, 54] width 29 height 5
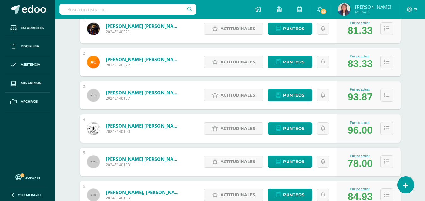
scroll to position [123, 0]
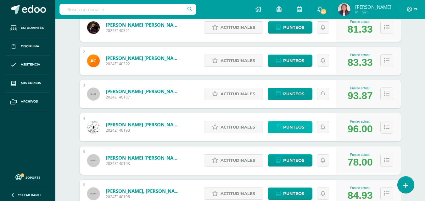
click at [296, 127] on span "Punteos" at bounding box center [293, 128] width 21 height 12
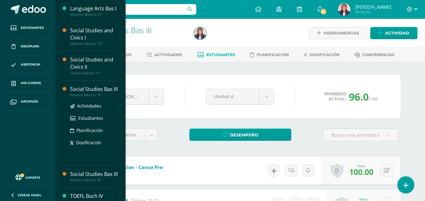
scroll to position [52, 0]
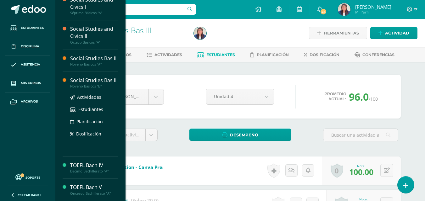
click at [96, 77] on div "Social Studies Bas III" at bounding box center [94, 80] width 48 height 7
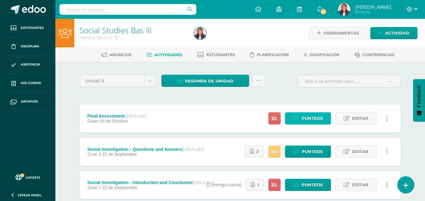
click at [303, 118] on span "Punteos" at bounding box center [311, 119] width 21 height 12
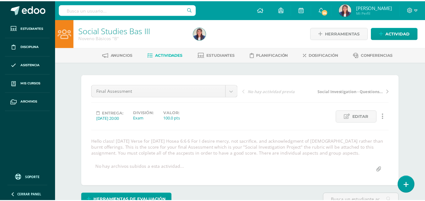
scroll to position [8, 0]
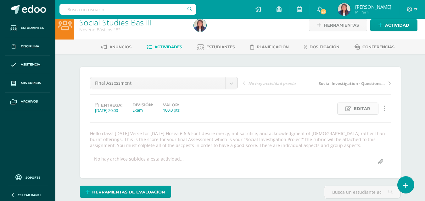
click at [361, 108] on span "Editar" at bounding box center [362, 109] width 16 height 12
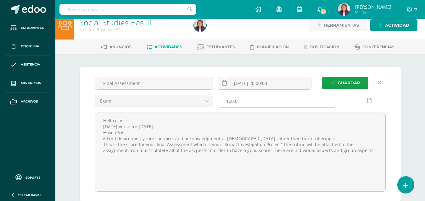
click at [261, 101] on input "100.0" at bounding box center [277, 101] width 118 height 12
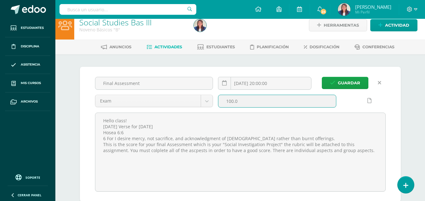
scroll to position [0, 0]
type input "1"
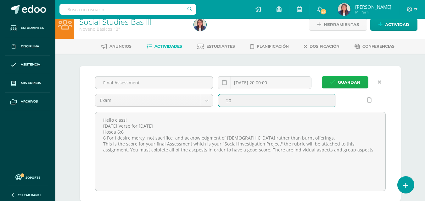
type input "20"
click at [346, 80] on span "Guardar" at bounding box center [349, 83] width 22 height 12
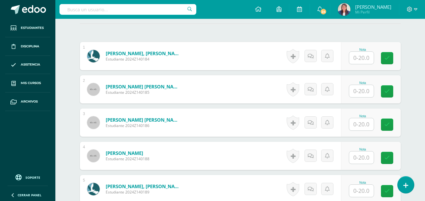
scroll to position [195, 0]
click at [364, 55] on input "text" at bounding box center [361, 58] width 25 height 12
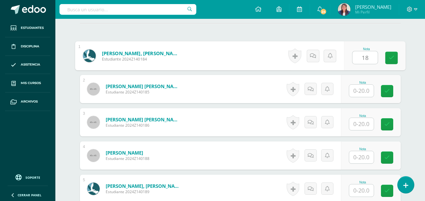
type input "18"
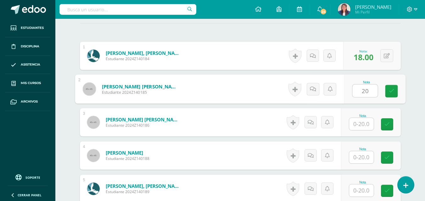
type input "20"
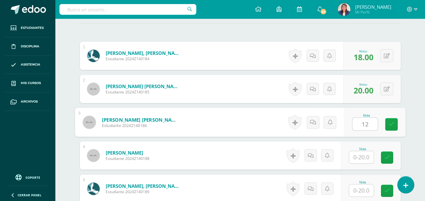
type input "12"
click at [357, 56] on span "18.00" at bounding box center [363, 57] width 20 height 11
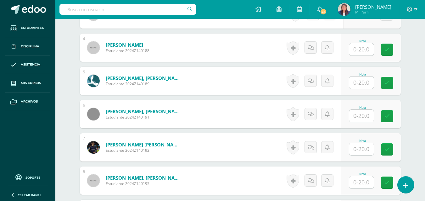
scroll to position [306, 0]
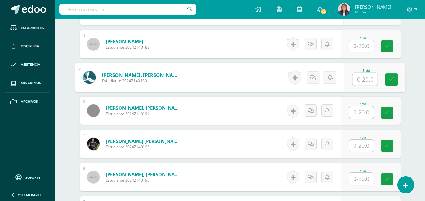
click at [364, 75] on input "text" at bounding box center [364, 79] width 25 height 13
type input "10"
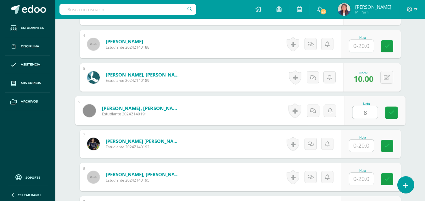
type input "8"
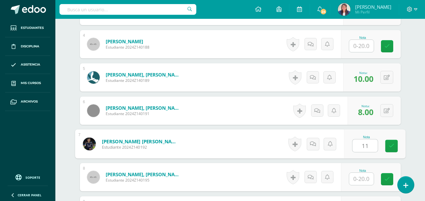
type input "11"
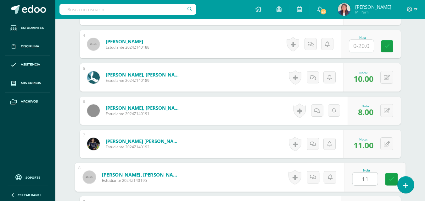
type input "11"
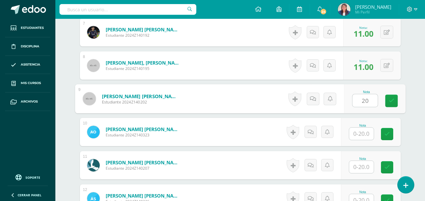
type input "20"
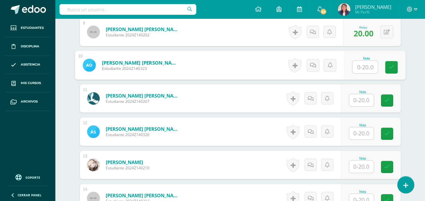
scroll to position [522, 0]
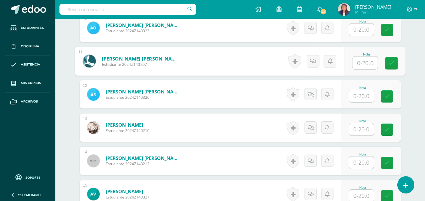
click at [364, 65] on input "text" at bounding box center [364, 63] width 25 height 13
type input "13"
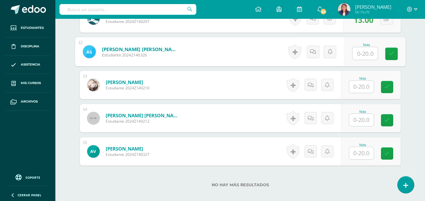
scroll to position [566, 0]
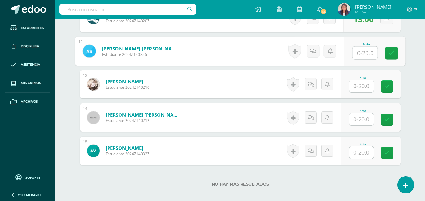
click at [360, 85] on input "text" at bounding box center [361, 86] width 25 height 12
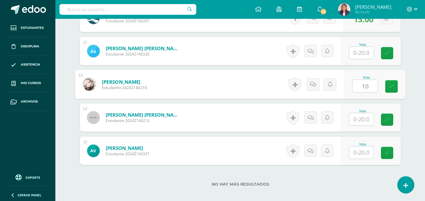
type input "10"
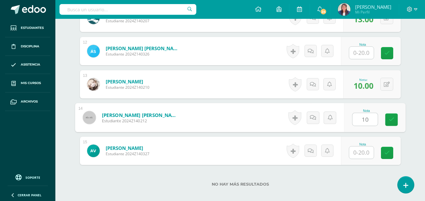
type input "10"
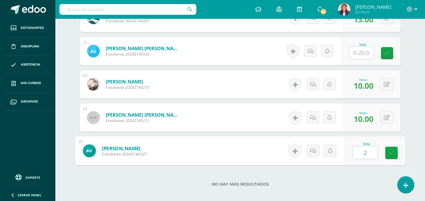
type input "20"
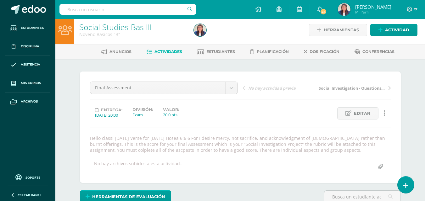
scroll to position [0, 0]
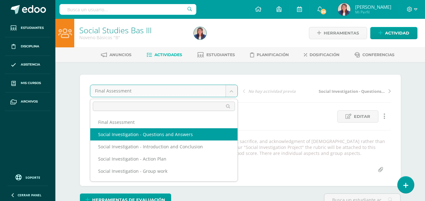
select select "/dashboard/teacher/grade-activity/32816/"
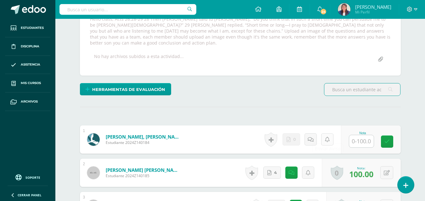
scroll to position [122, 0]
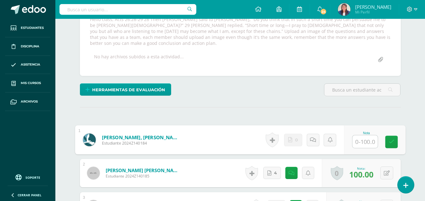
click at [367, 140] on input "text" at bounding box center [364, 142] width 25 height 13
type input "100"
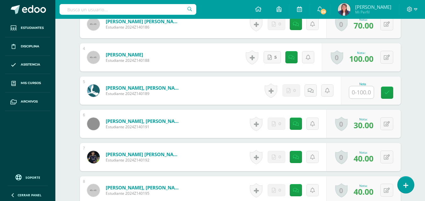
scroll to position [304, 0]
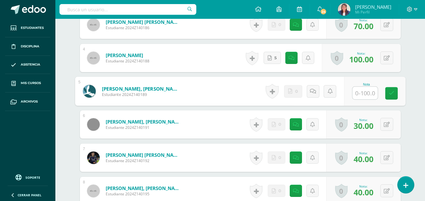
click at [366, 89] on input "text" at bounding box center [364, 93] width 25 height 13
type input "100"
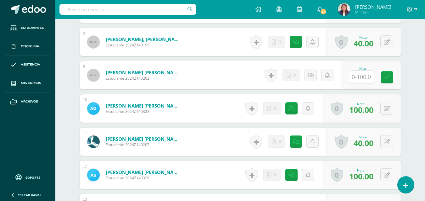
scroll to position [473, 0]
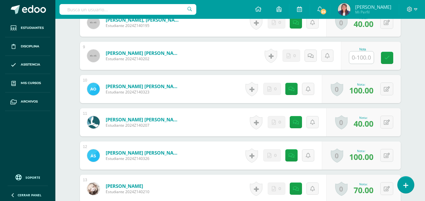
click at [361, 58] on div "Nota" at bounding box center [371, 56] width 60 height 28
click at [361, 52] on input "text" at bounding box center [361, 58] width 25 height 12
type input "100"
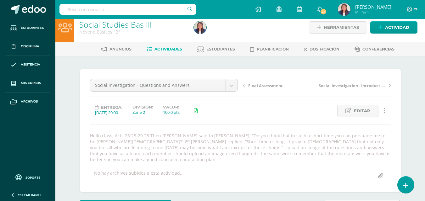
scroll to position [0, 0]
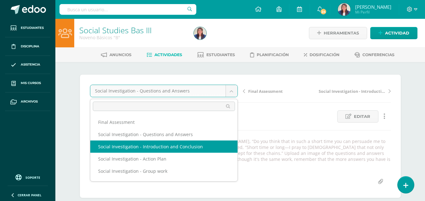
select select "/dashboard/teacher/grade-activity/32817/"
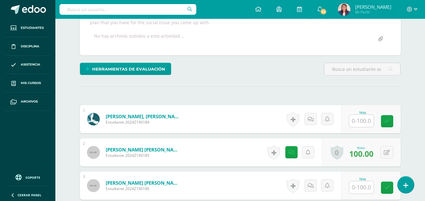
scroll to position [154, 0]
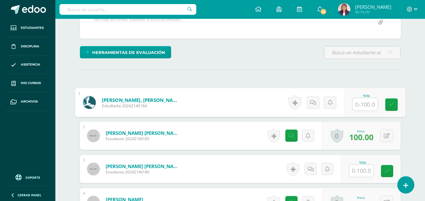
click at [364, 101] on input "text" at bounding box center [364, 104] width 25 height 13
type input "100"
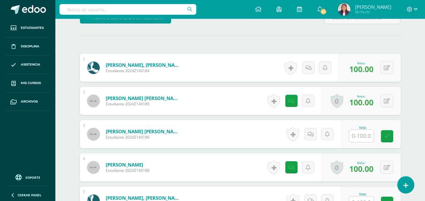
scroll to position [195, 0]
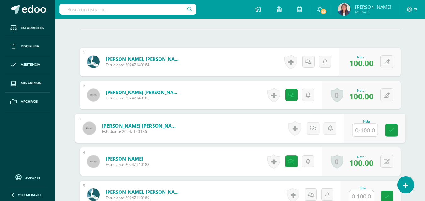
click at [364, 124] on input "text" at bounding box center [364, 130] width 25 height 13
type input "70"
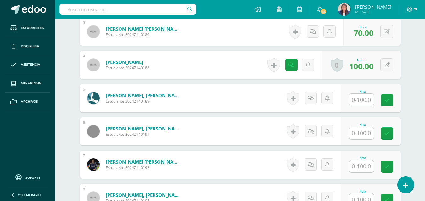
scroll to position [292, 0]
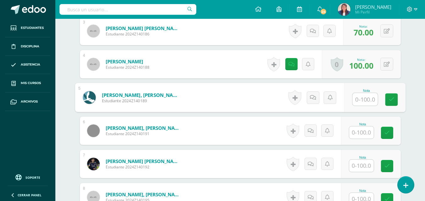
click at [364, 93] on input "text" at bounding box center [364, 99] width 25 height 13
type input "100"
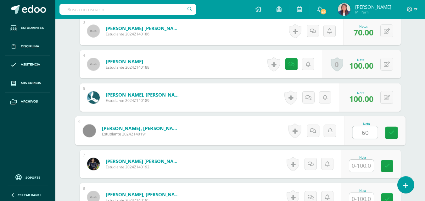
type input "60"
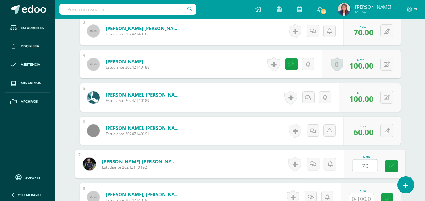
type input "70"
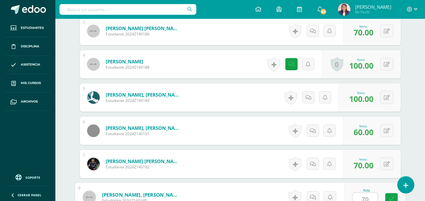
type input "70"
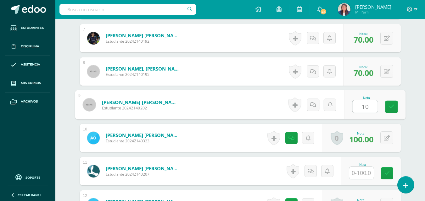
type input "100"
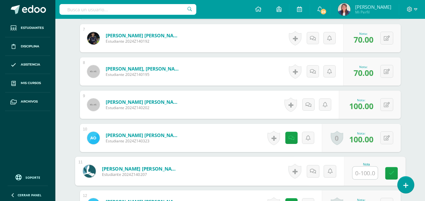
click at [366, 167] on input "text" at bounding box center [364, 173] width 25 height 13
type input "70"
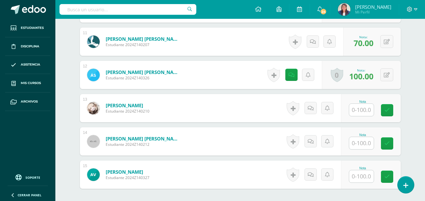
scroll to position [556, 0]
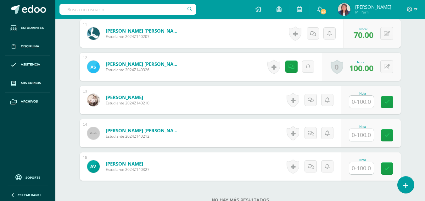
click at [361, 100] on input "text" at bounding box center [361, 102] width 25 height 12
type input "70"
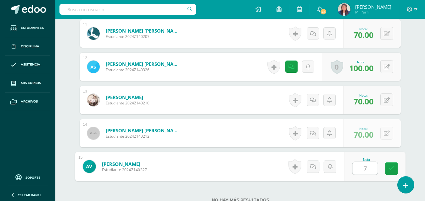
type input "70"
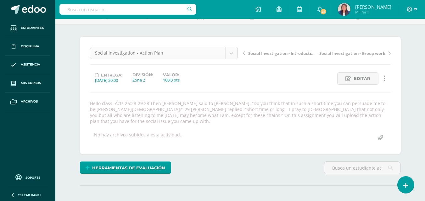
scroll to position [40, 0]
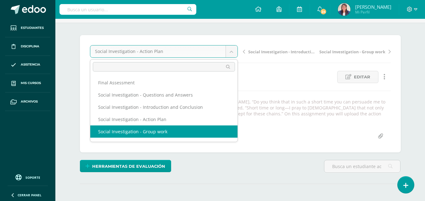
select select "/dashboard/teacher/grade-activity/32822/"
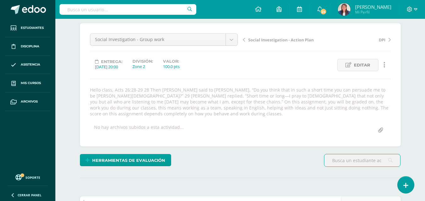
scroll to position [51, 0]
